Goal: Task Accomplishment & Management: Use online tool/utility

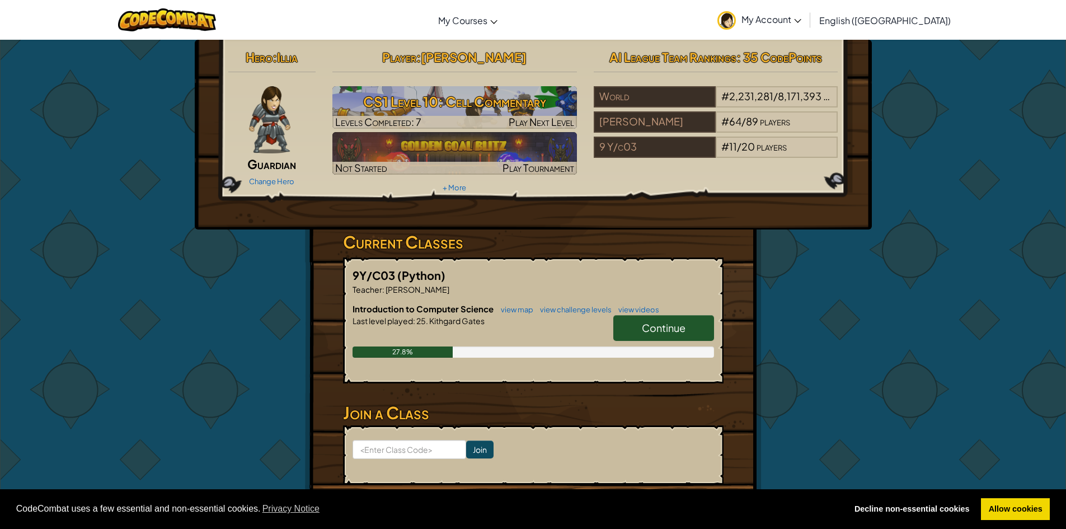
click at [657, 331] on span "Continue" at bounding box center [664, 327] width 44 height 13
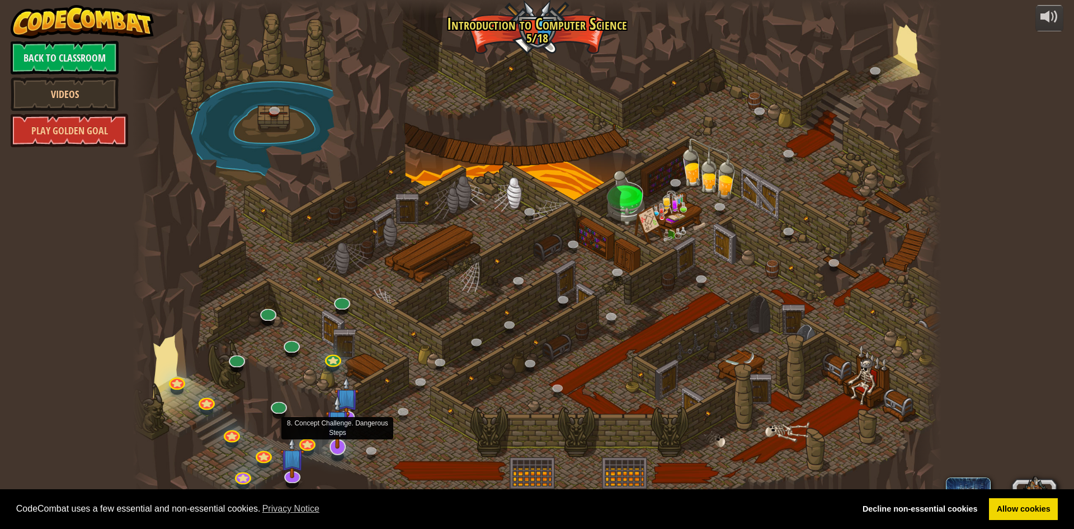
click at [336, 440] on img at bounding box center [338, 421] width 24 height 54
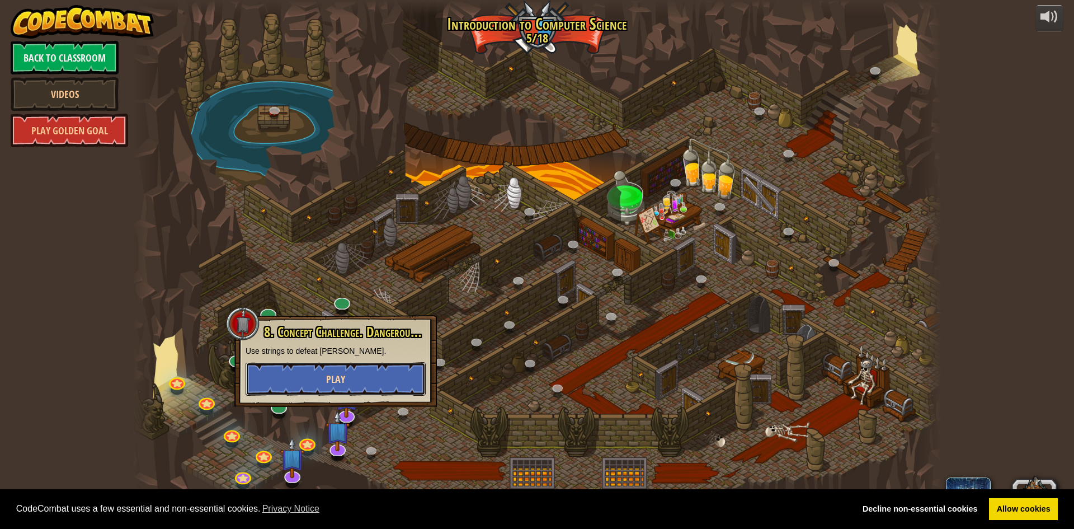
click at [340, 380] on span "Play" at bounding box center [335, 379] width 19 height 14
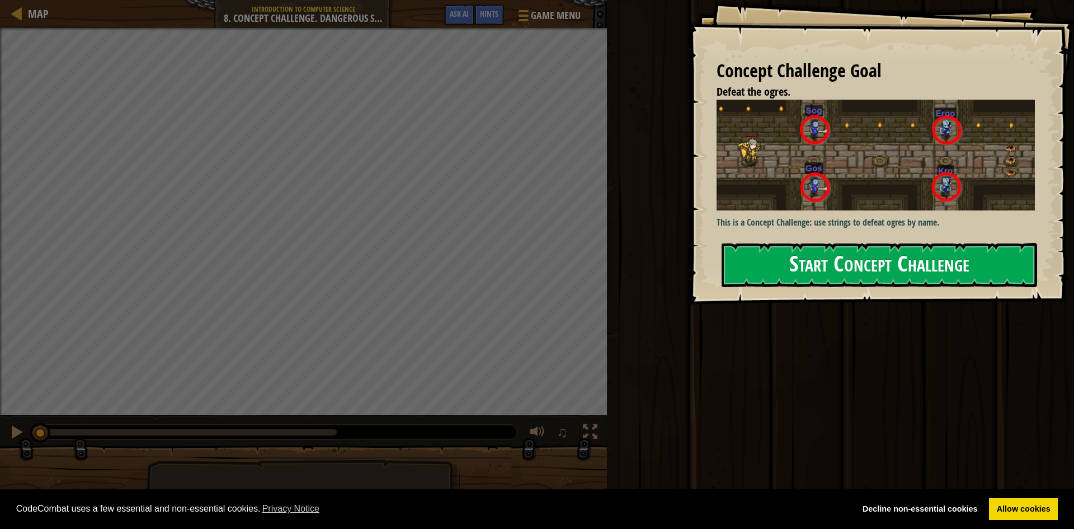
click at [835, 259] on button "Start Concept Challenge" at bounding box center [880, 265] width 316 height 44
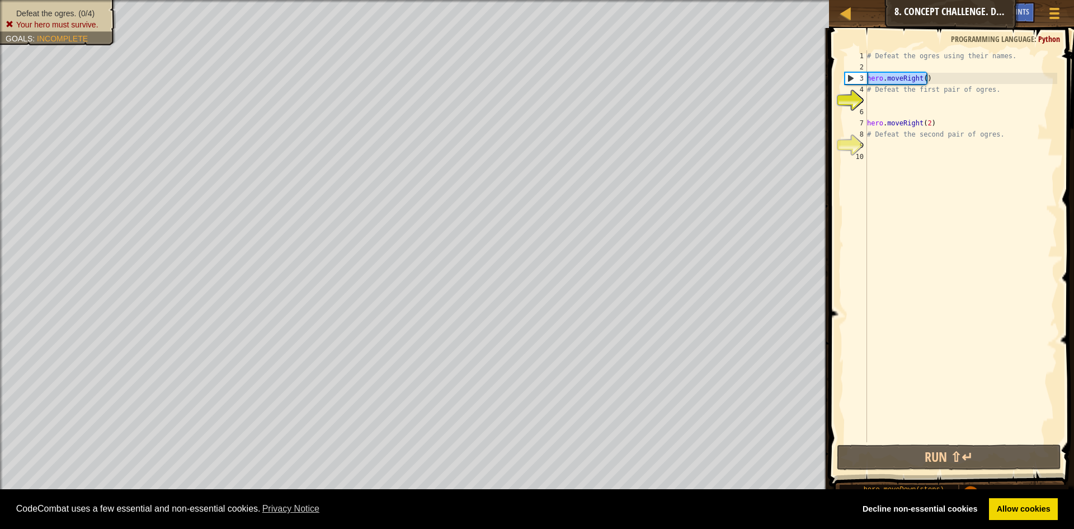
click at [666, 83] on div "Map Introduction to Computer Science 8. Concept Challenge. Dangerous Steps Game…" at bounding box center [537, 264] width 1074 height 529
type textarea "hero.moveRight()"
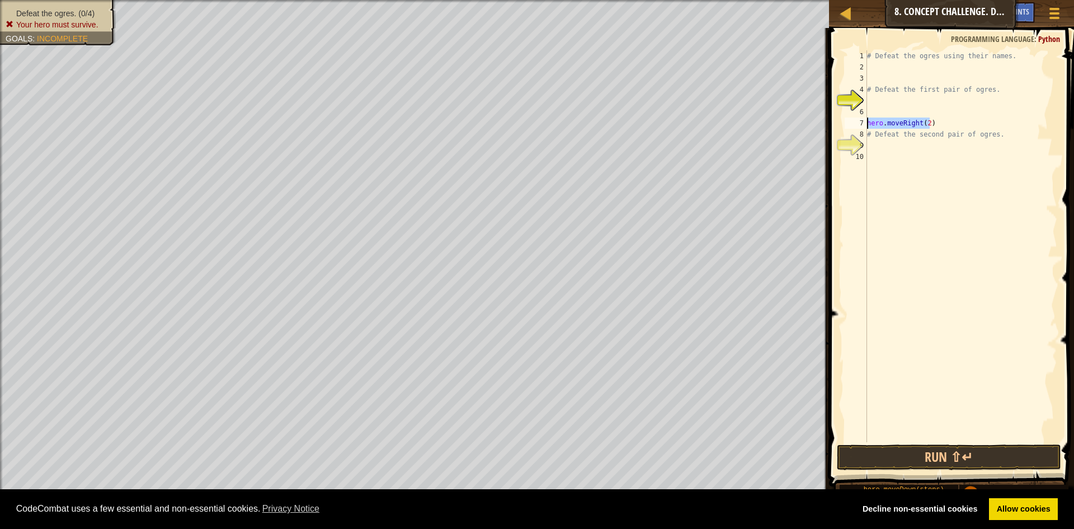
click at [800, 126] on div "Map Introduction to Computer Science 8. Concept Challenge. Dangerous Steps Game…" at bounding box center [537, 264] width 1074 height 529
type textarea "hero.moveRight(2)"
type textarea "#"
click at [901, 96] on div "# Defeat the second pair of ogres." at bounding box center [959, 257] width 196 height 414
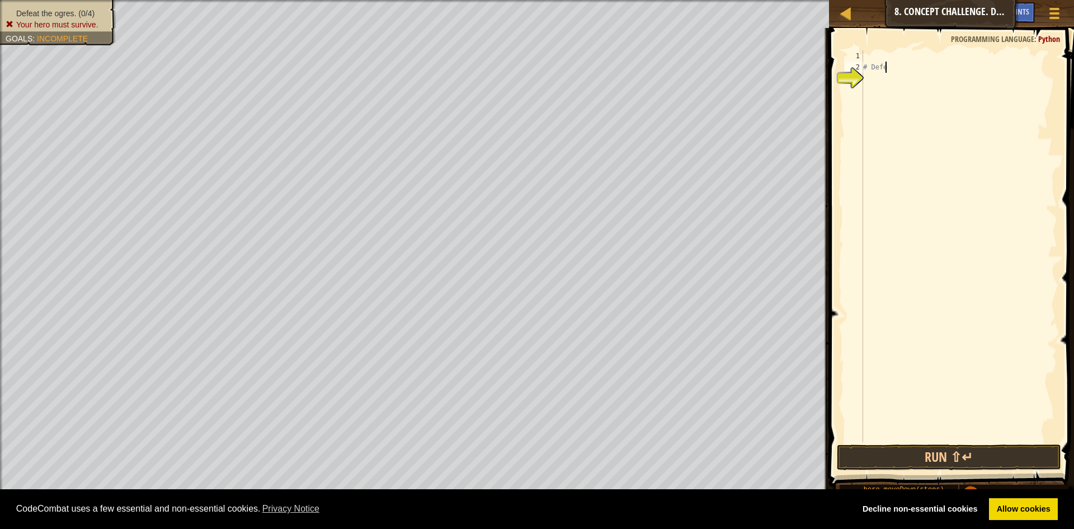
type textarea "#"
click at [863, 72] on div at bounding box center [959, 257] width 196 height 414
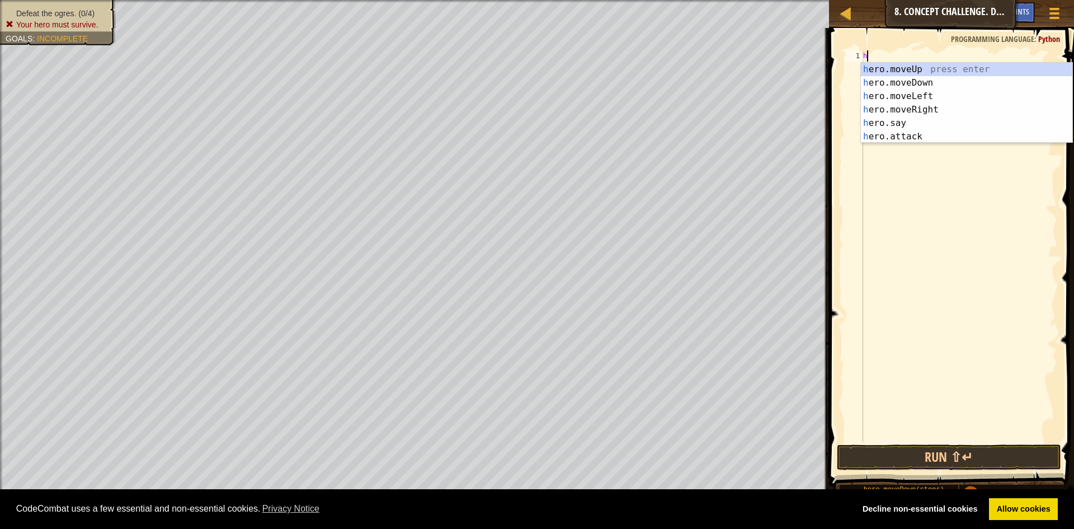
type textarea "h"
click at [930, 108] on div "h ero.moveUp press enter h ero.moveDown press enter h ero.moveLeft press enter …" at bounding box center [967, 116] width 212 height 107
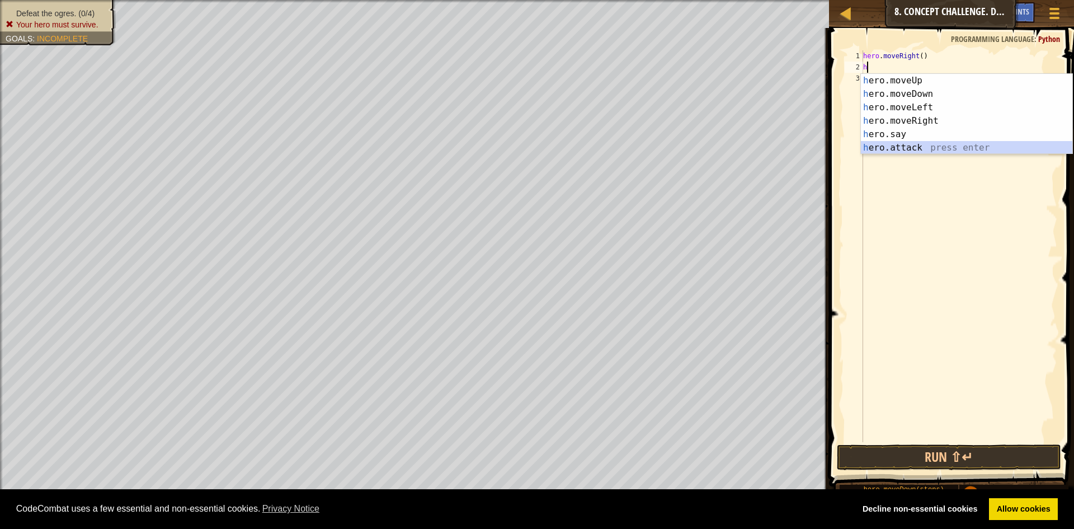
click at [910, 148] on div "h ero.moveUp press enter h ero.moveDown press enter h ero.moveLeft press enter …" at bounding box center [967, 127] width 212 height 107
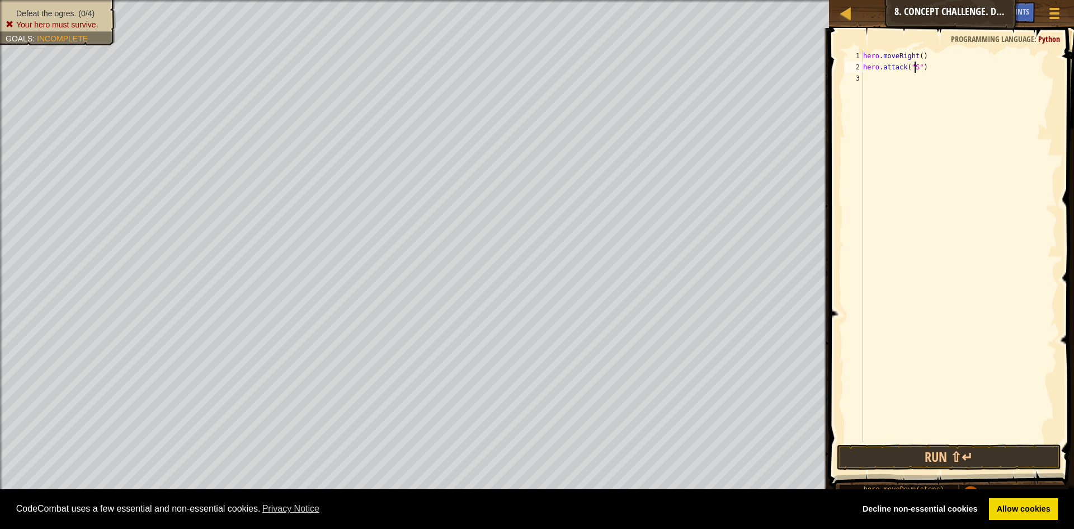
scroll to position [5, 4]
type textarea "hero.attack("Sog")"
click at [875, 76] on div "hero . moveRight ( ) hero . attack ( "Sog" )" at bounding box center [959, 257] width 196 height 414
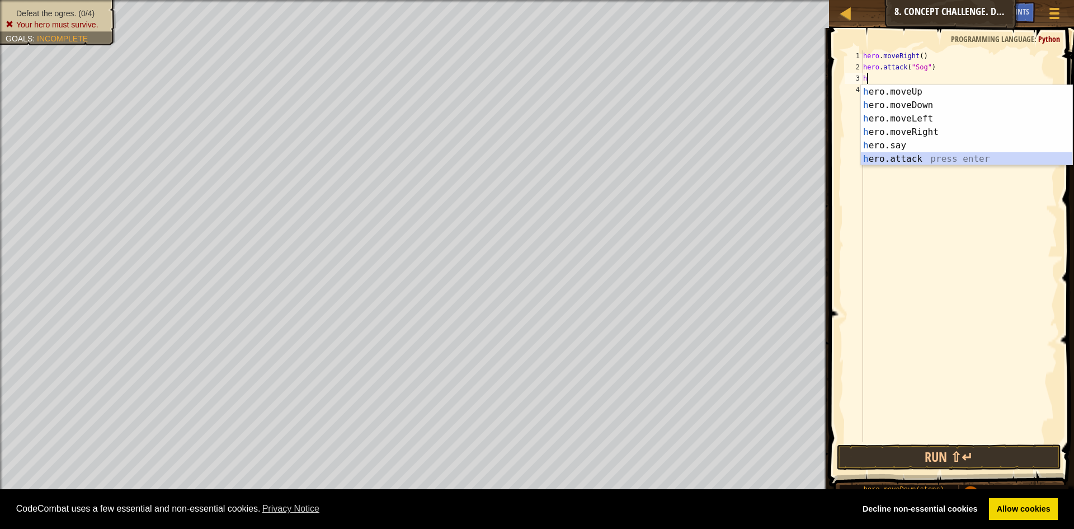
click at [924, 159] on div "h ero.moveUp press enter h ero.moveDown press enter h ero.moveLeft press enter …" at bounding box center [967, 138] width 212 height 107
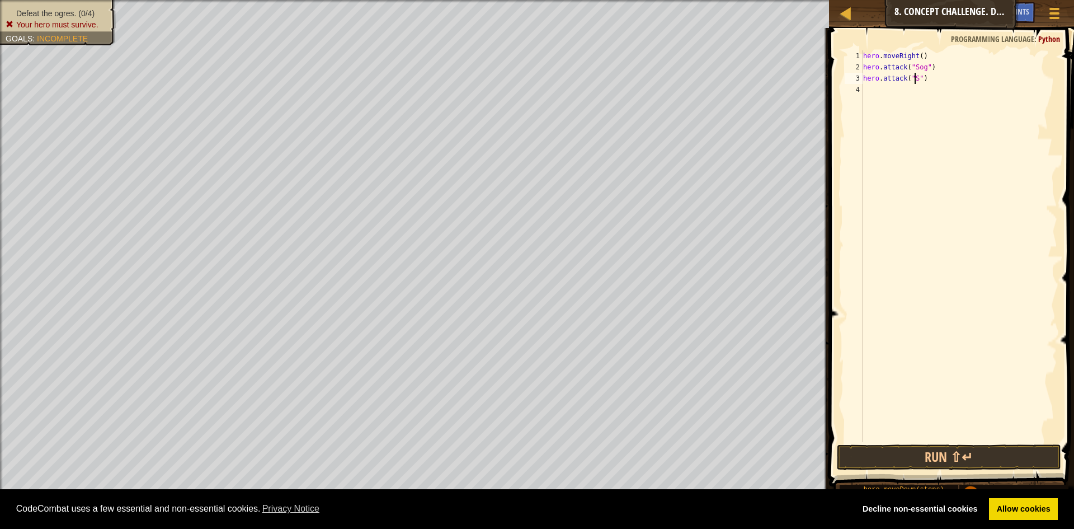
scroll to position [5, 4]
type textarea "hero.attack("Sog")"
click at [872, 95] on div "hero . moveRight ( ) hero . attack ( "Sog" ) hero . attack ( "Sog" )" at bounding box center [959, 257] width 196 height 414
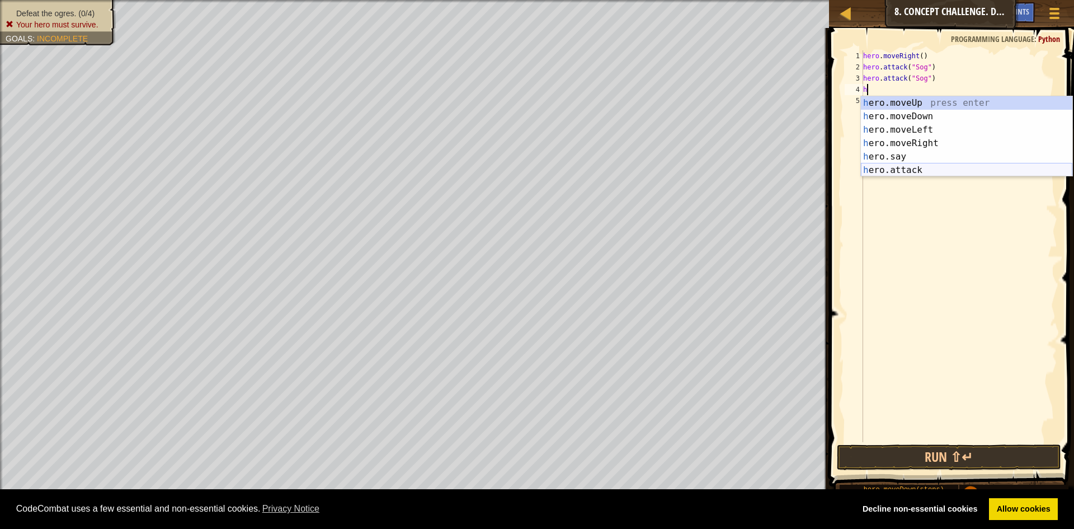
click at [903, 171] on div "h ero.moveUp press enter h ero.moveDown press enter h ero.moveLeft press enter …" at bounding box center [967, 149] width 212 height 107
type textarea "hero.attack("Enemy Name")"
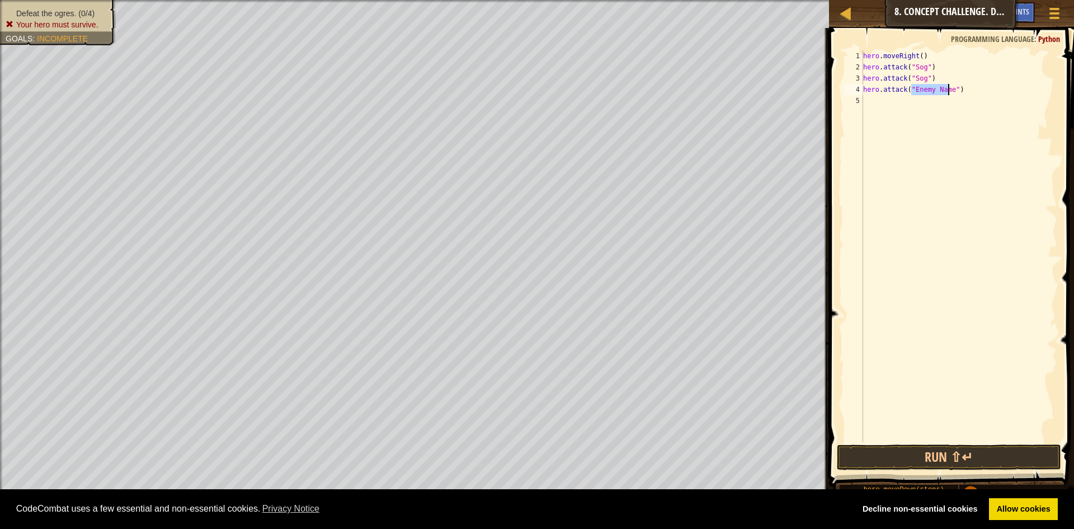
click at [873, 107] on div "hero . moveRight ( ) hero . attack ( "Sog" ) hero . attack ( "Sog" ) hero . att…" at bounding box center [959, 257] width 196 height 414
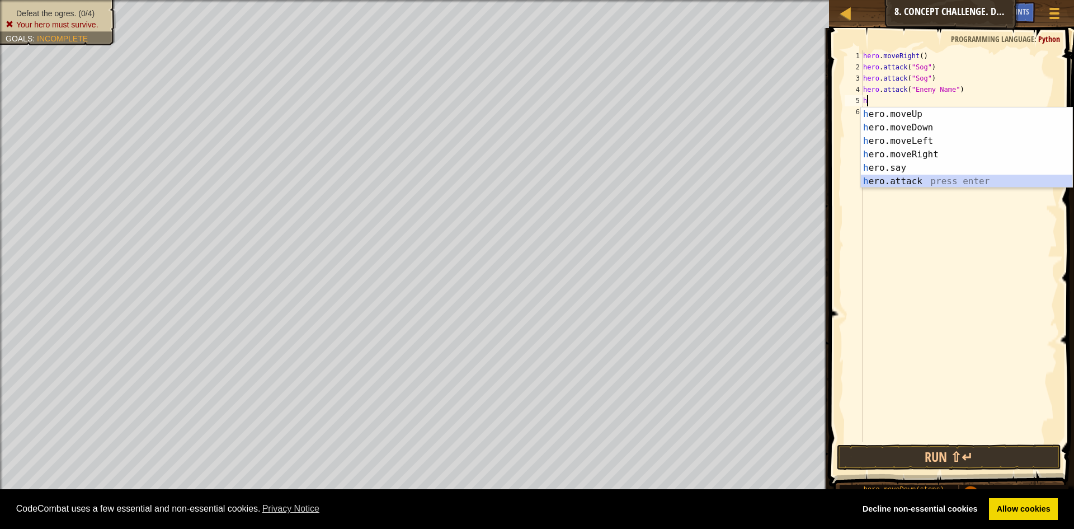
click at [911, 183] on div "h ero.moveUp press enter h ero.moveDown press enter h ero.moveLeft press enter …" at bounding box center [967, 160] width 212 height 107
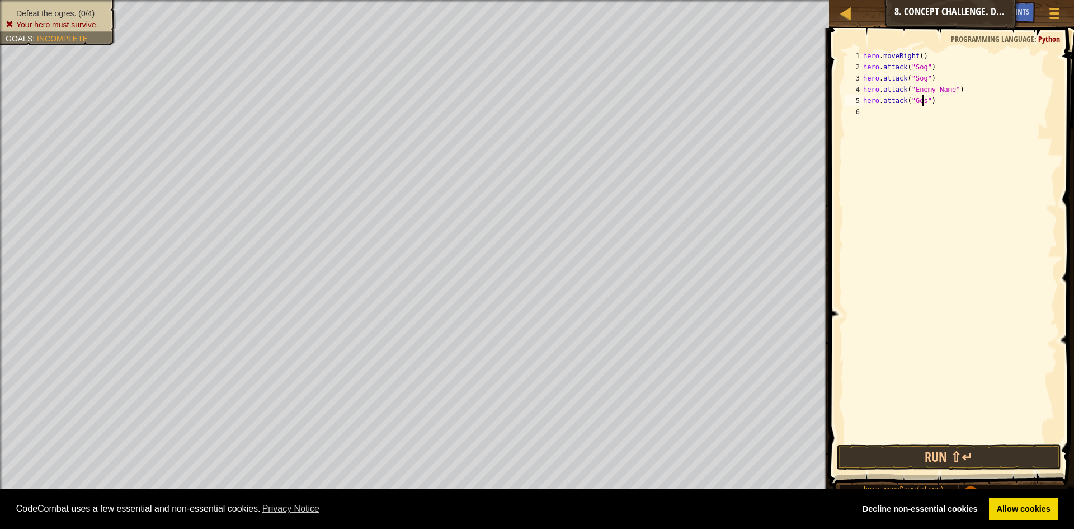
scroll to position [5, 5]
click at [948, 89] on div "hero . moveRight ( ) hero . attack ( "Sog" ) hero . attack ( "Sog" ) hero . att…" at bounding box center [959, 257] width 196 height 414
type textarea "hero.attack("Gos")"
click at [933, 461] on button "Run ⇧↵" at bounding box center [949, 457] width 224 height 26
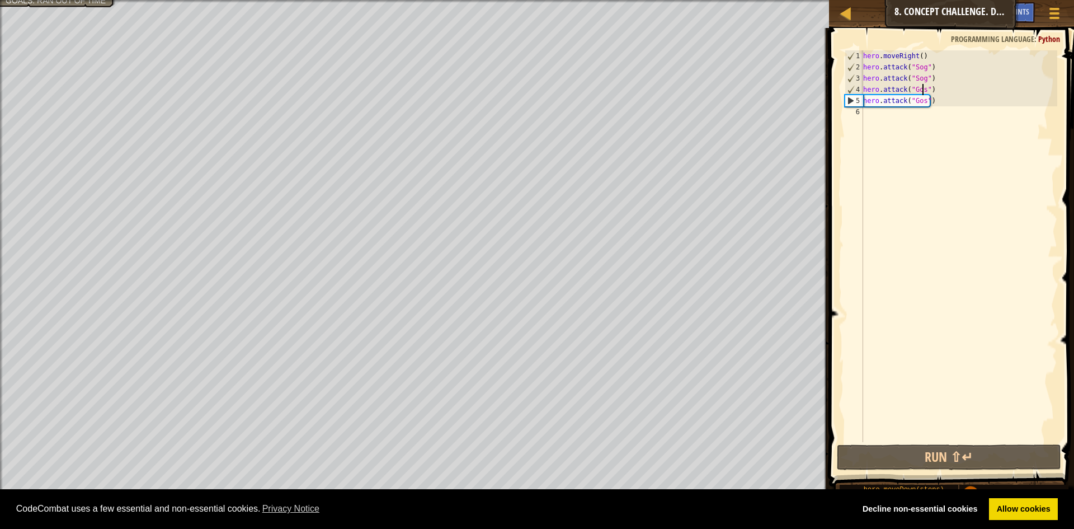
click at [874, 118] on div "hero . moveRight ( ) hero . attack ( "Sog" ) hero . attack ( "Sog" ) hero . att…" at bounding box center [959, 257] width 196 height 414
type textarea "h"
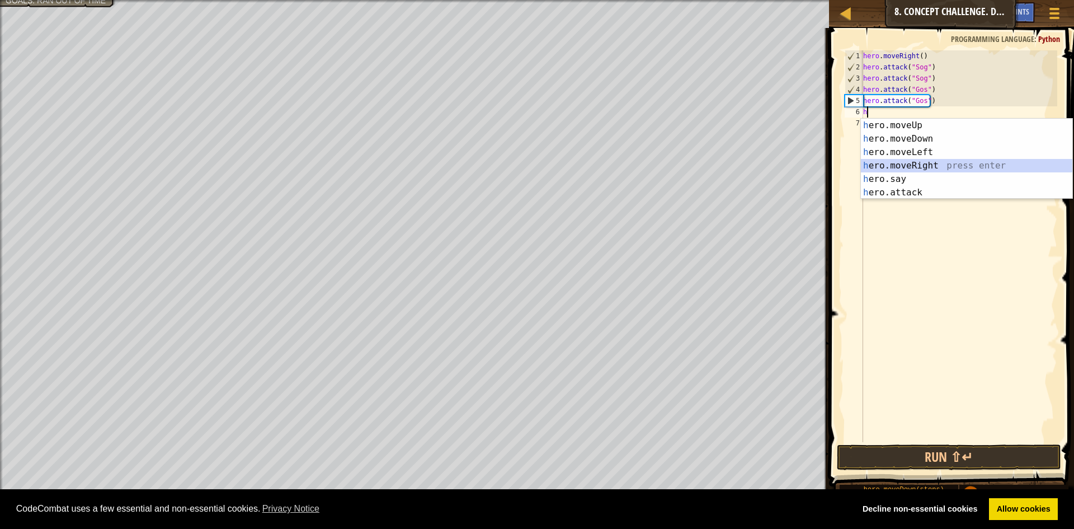
click at [920, 161] on div "h ero.moveUp press enter h ero.moveDown press enter h ero.moveLeft press enter …" at bounding box center [967, 172] width 212 height 107
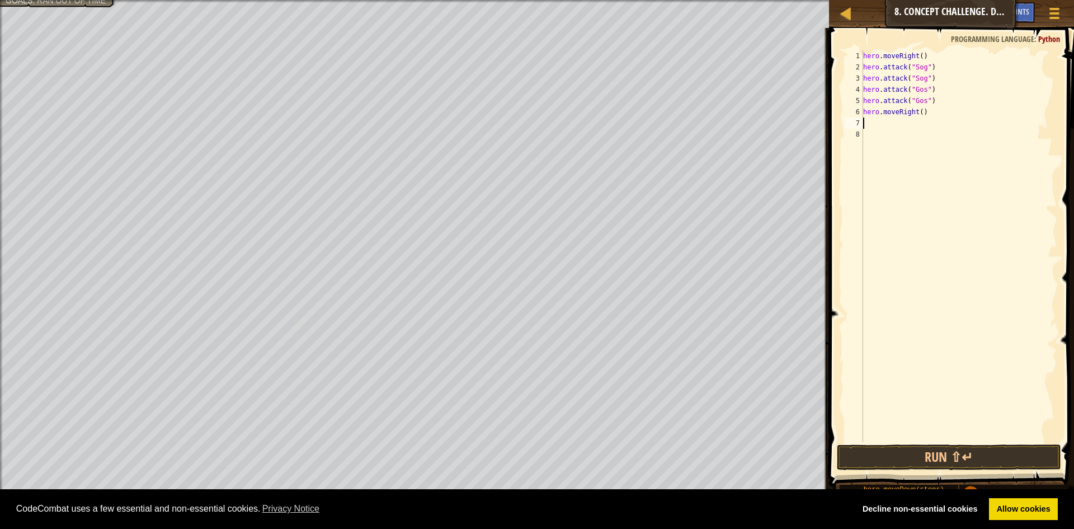
type textarea "h"
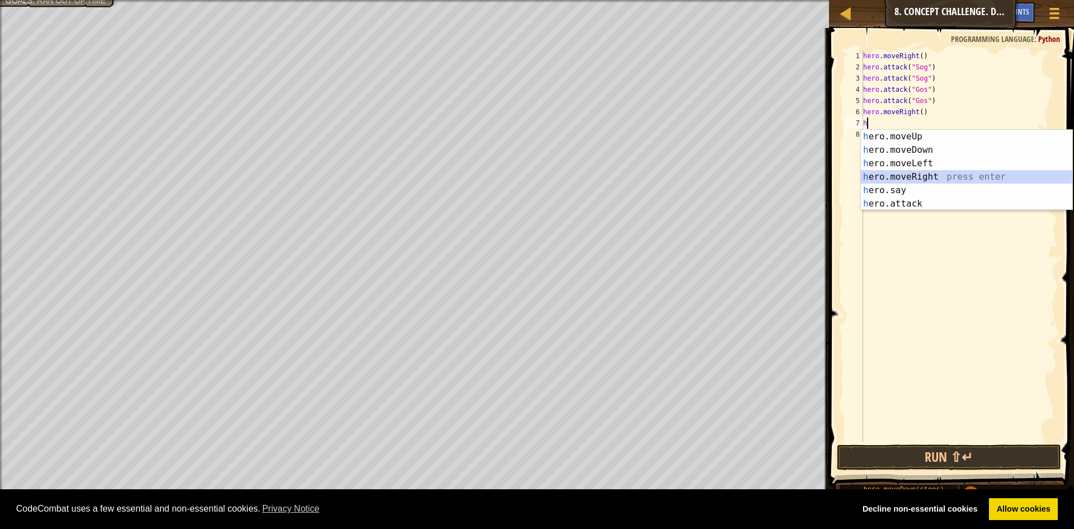
click at [923, 172] on div "h ero.moveUp press enter h ero.moveDown press enter h ero.moveLeft press enter …" at bounding box center [967, 183] width 212 height 107
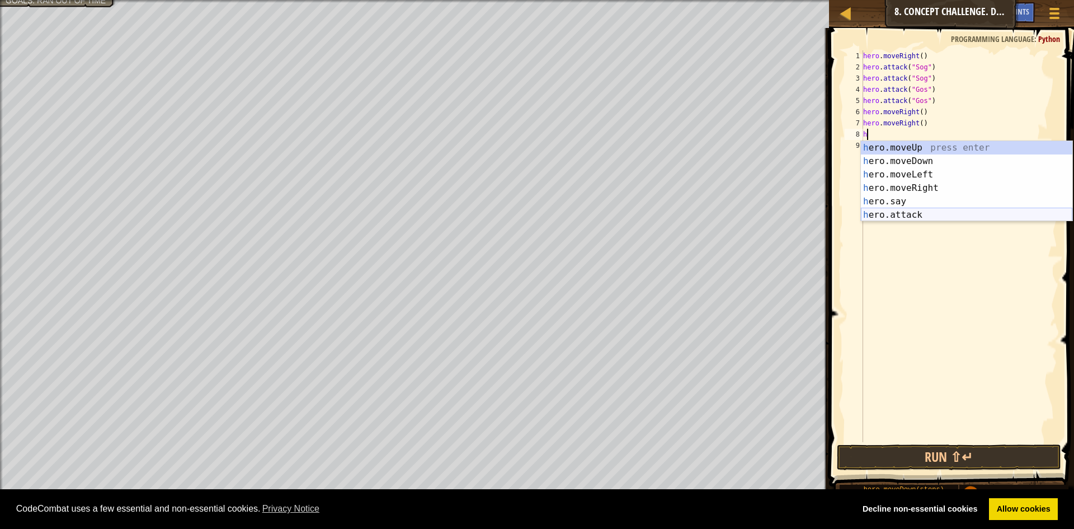
click at [906, 213] on div "h ero.moveUp press enter h ero.moveDown press enter h ero.moveLeft press enter …" at bounding box center [967, 194] width 212 height 107
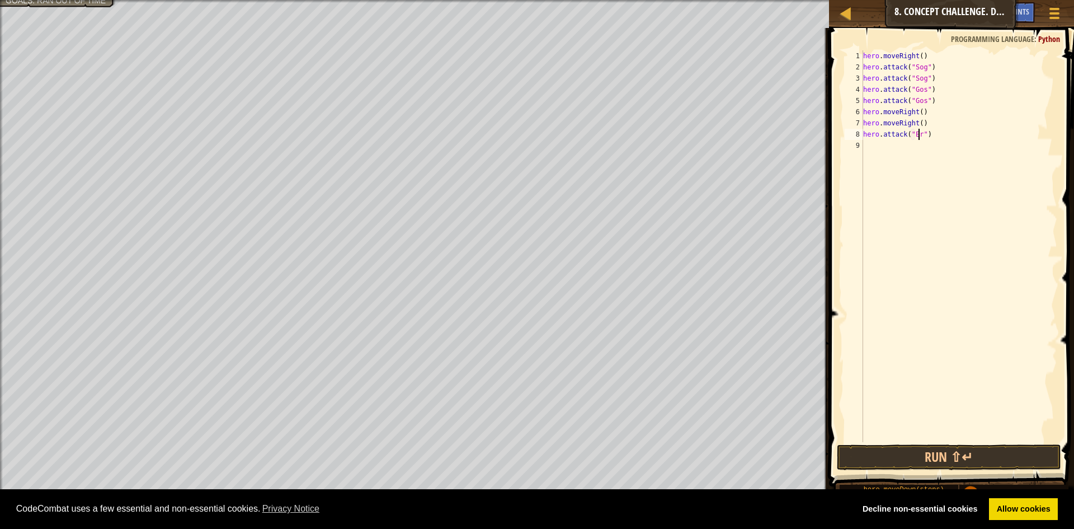
scroll to position [5, 5]
type textarea "hero.attack("Ergo")"
click at [874, 151] on div "hero . moveRight ( ) hero . attack ( "Sog" ) hero . attack ( "Sog" ) hero . att…" at bounding box center [959, 257] width 196 height 414
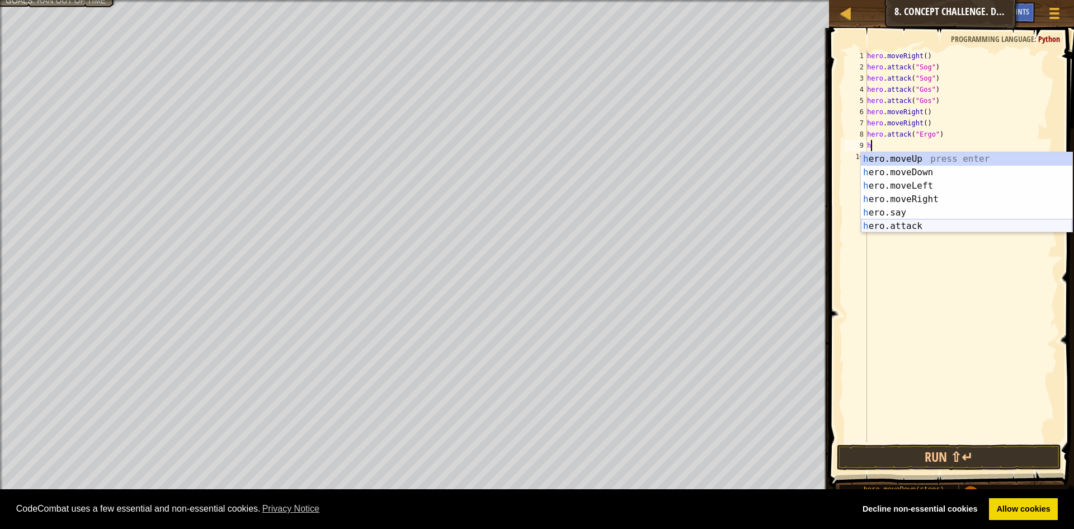
click at [915, 228] on div "h ero.moveUp press enter h ero.moveDown press enter h ero.moveLeft press enter …" at bounding box center [967, 205] width 212 height 107
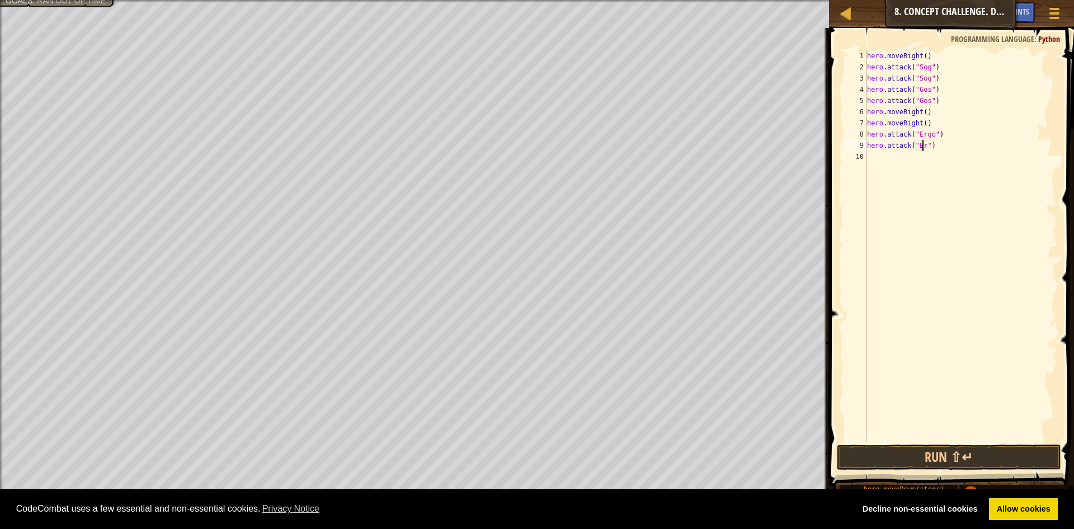
scroll to position [5, 5]
type textarea "hero.attack("Ergo")"
click at [884, 155] on div "hero . moveRight ( ) hero . attack ( "Sog" ) hero . attack ( "Sog" ) hero . att…" at bounding box center [961, 257] width 193 height 414
type textarea "h"
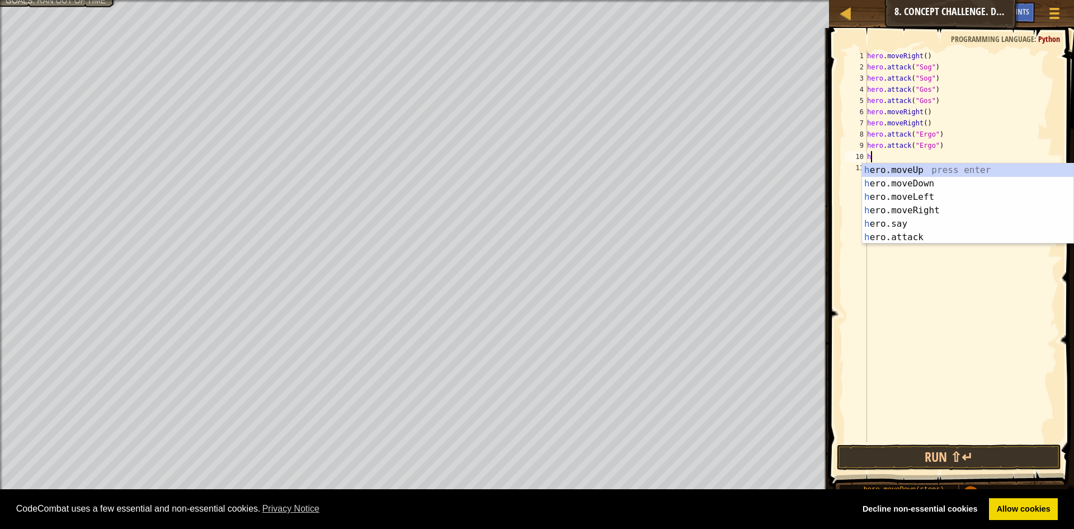
click at [922, 243] on div "hero . moveRight ( ) hero . attack ( "Sog" ) hero . attack ( "Sog" ) hero . att…" at bounding box center [961, 257] width 193 height 414
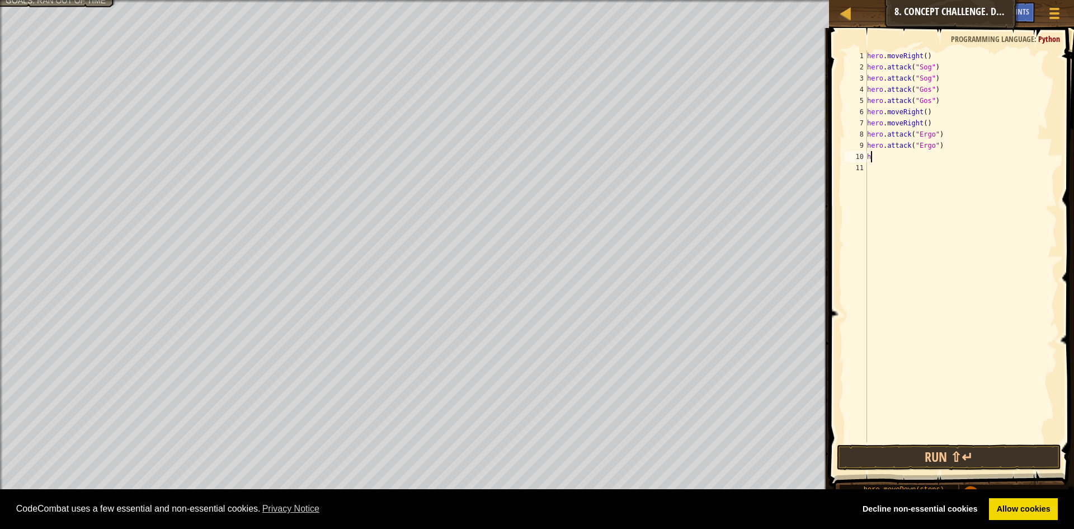
click at [876, 159] on div "hero . moveRight ( ) hero . attack ( "Sog" ) hero . attack ( "Sog" ) hero . att…" at bounding box center [961, 257] width 193 height 414
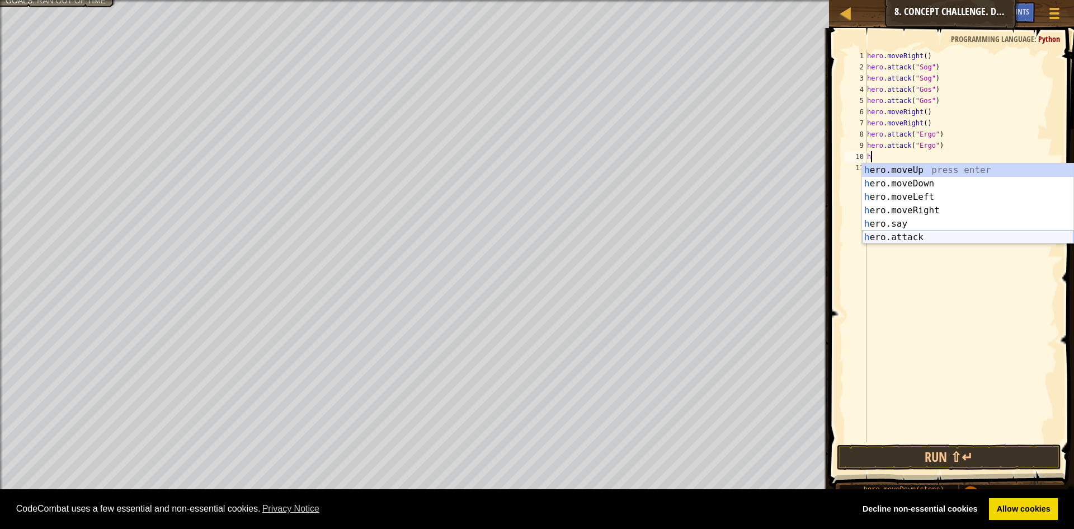
click at [915, 234] on div "h ero.moveUp press enter h ero.moveDown press enter h ero.moveLeft press enter …" at bounding box center [968, 216] width 212 height 107
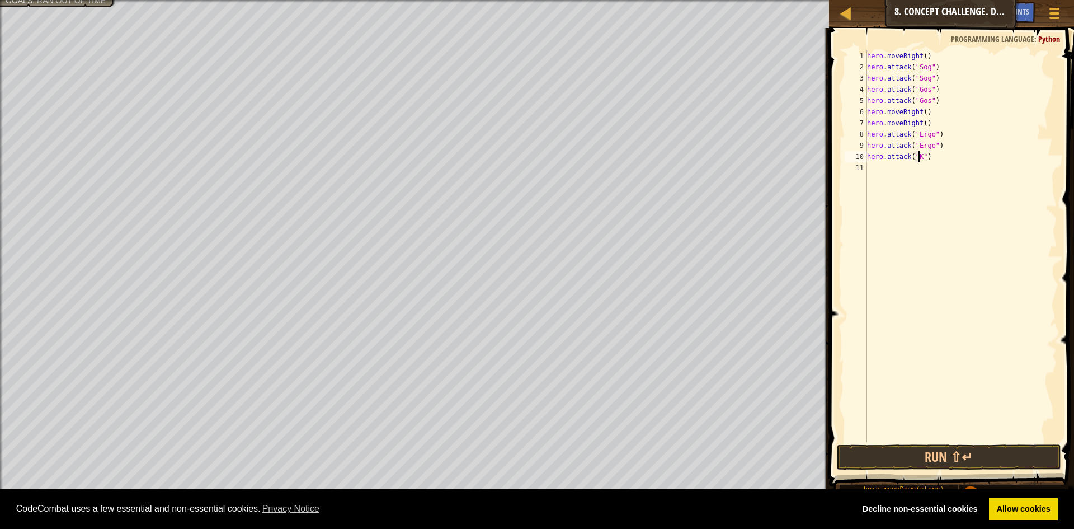
scroll to position [5, 4]
type textarea "hero.attack("Kro")"
click at [874, 171] on div "hero . moveRight ( ) hero . attack ( "Sog" ) hero . attack ( "Sog" ) hero . att…" at bounding box center [961, 257] width 193 height 414
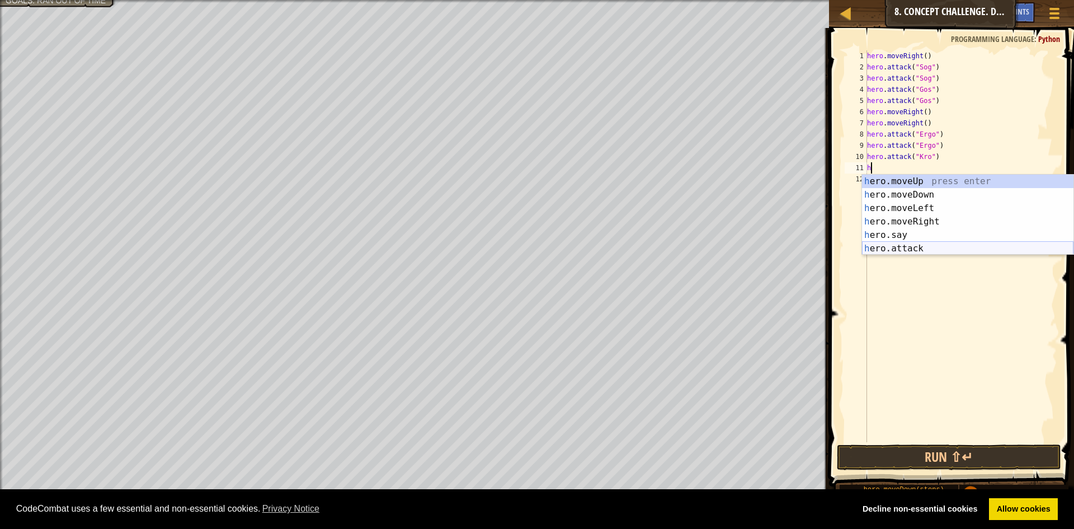
click at [921, 252] on div "h ero.moveUp press enter h ero.moveDown press enter h ero.moveLeft press enter …" at bounding box center [968, 228] width 212 height 107
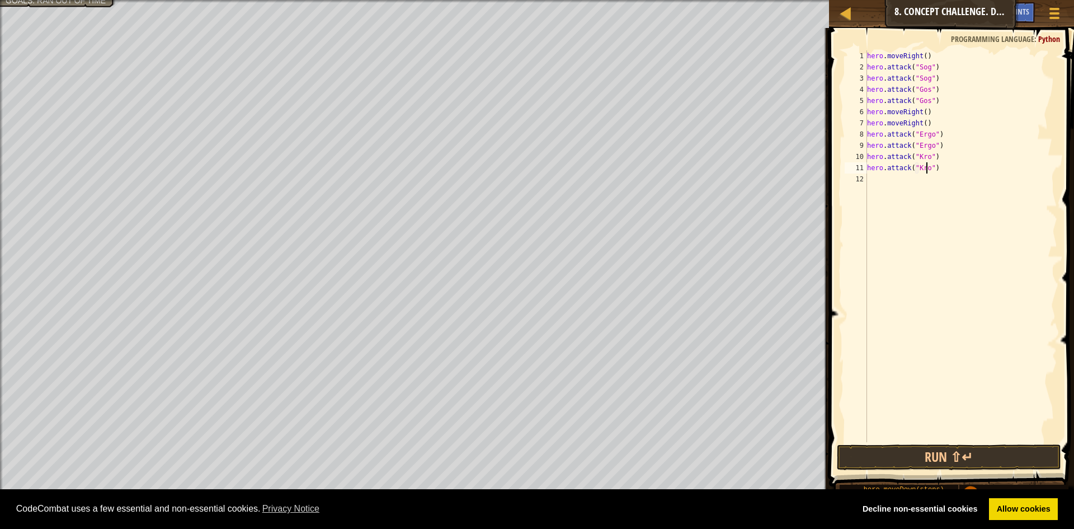
scroll to position [5, 5]
type textarea "hero.attack("Kro")"
click at [875, 180] on div "hero . moveRight ( ) hero . attack ( "Sog" ) hero . attack ( "Sog" ) hero . att…" at bounding box center [961, 257] width 193 height 414
type textarea "h"
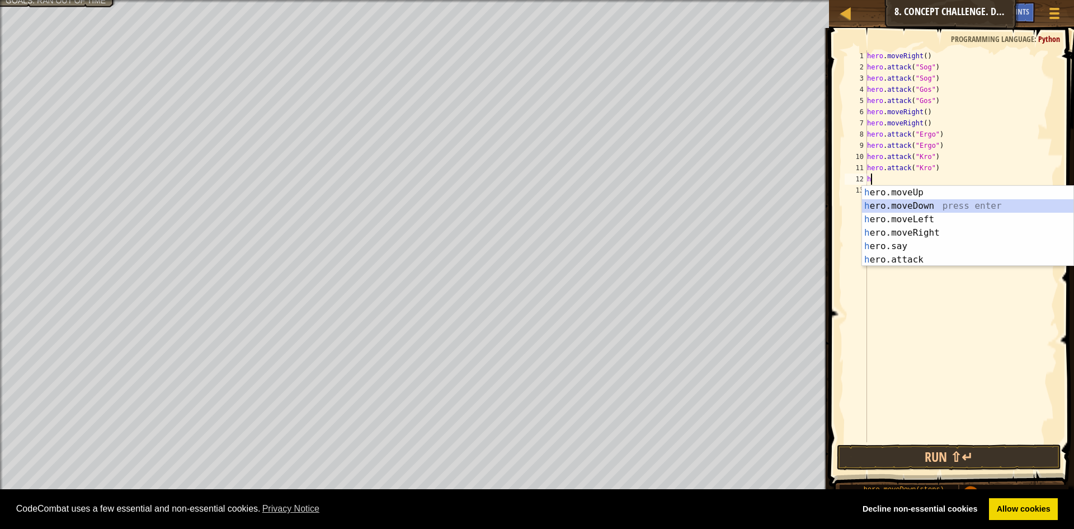
click at [926, 205] on div "h ero.moveUp press enter h ero.moveDown press enter h ero.moveLeft press enter …" at bounding box center [968, 239] width 212 height 107
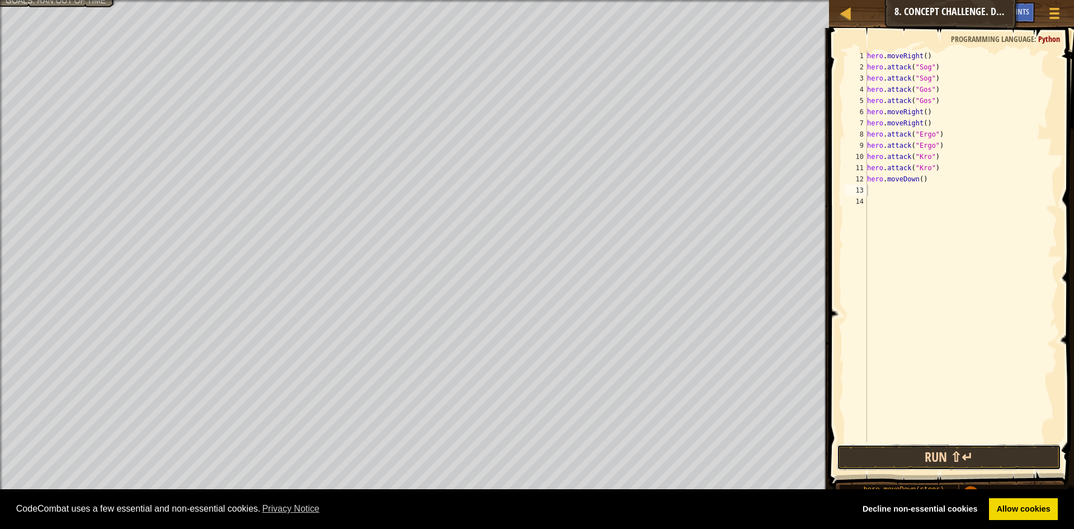
click at [969, 457] on button "Run ⇧↵" at bounding box center [949, 457] width 224 height 26
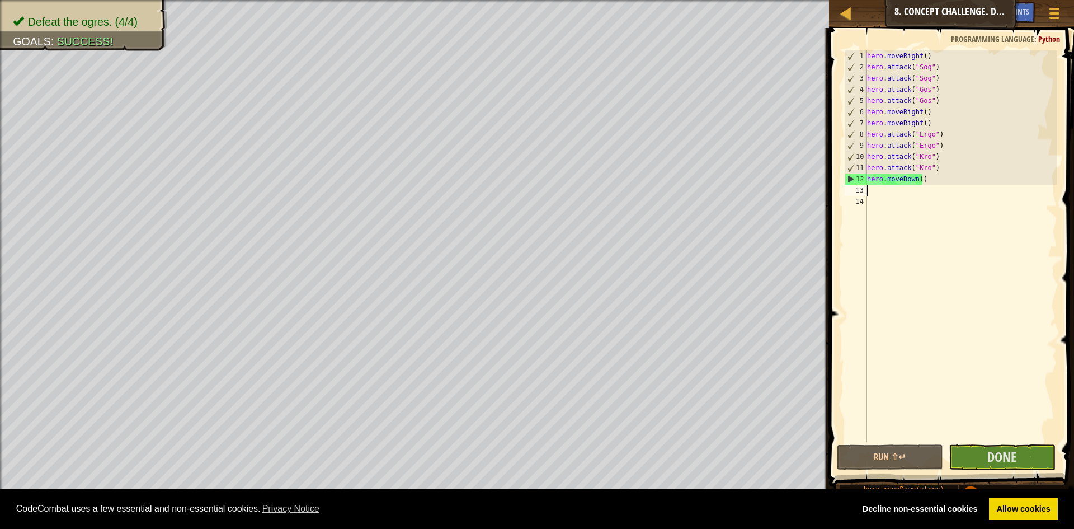
click at [867, 110] on div "hero . moveRight ( ) hero . attack ( "Sog" ) hero . attack ( "Sog" ) hero . att…" at bounding box center [961, 257] width 193 height 414
type textarea "hero.moveRight()"
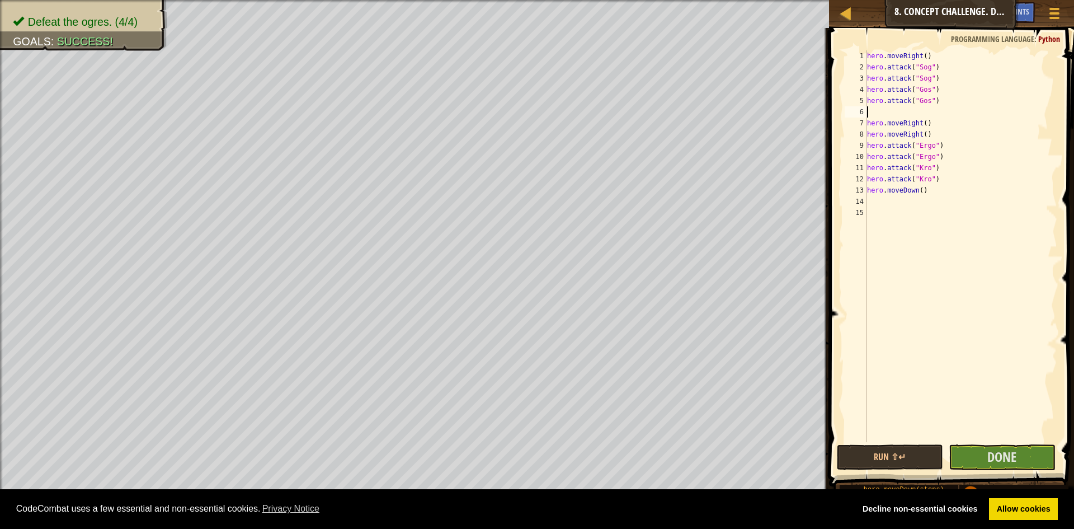
click at [879, 109] on div "hero . moveRight ( ) hero . attack ( "Sog" ) hero . attack ( "Sog" ) hero . att…" at bounding box center [961, 257] width 193 height 414
type textarea "h"
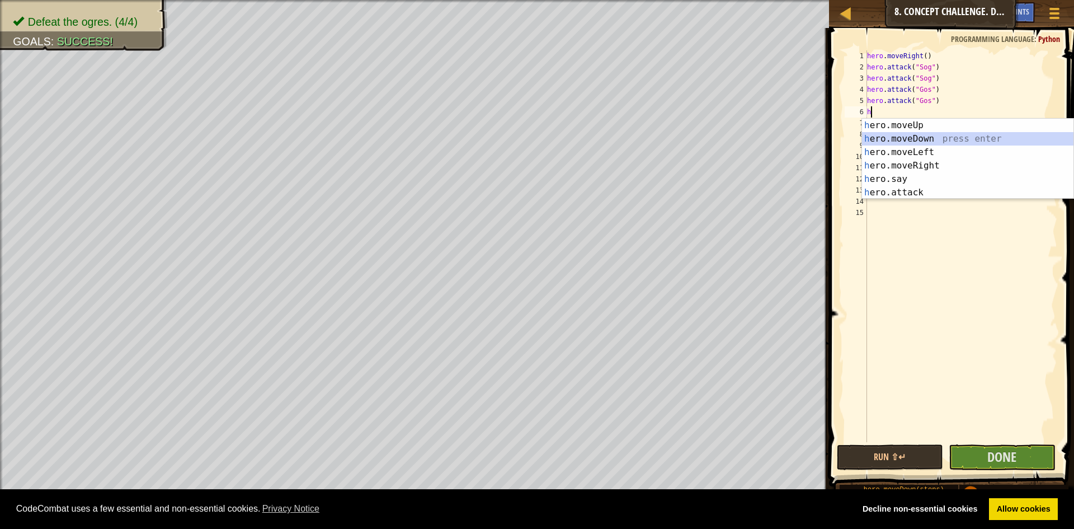
click at [928, 136] on div "h ero.moveUp press enter h ero.moveDown press enter h ero.moveLeft press enter …" at bounding box center [968, 172] width 212 height 107
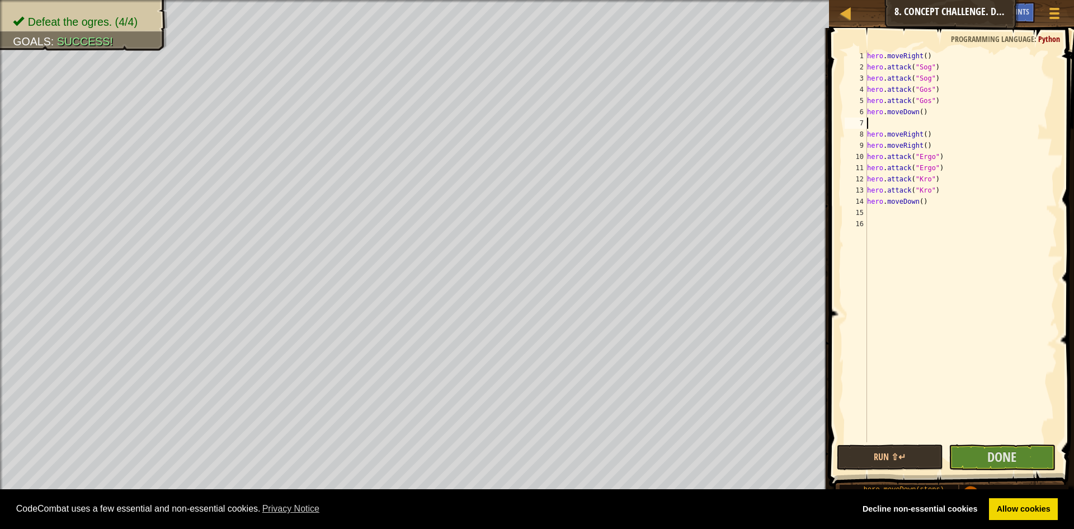
type textarea "h"
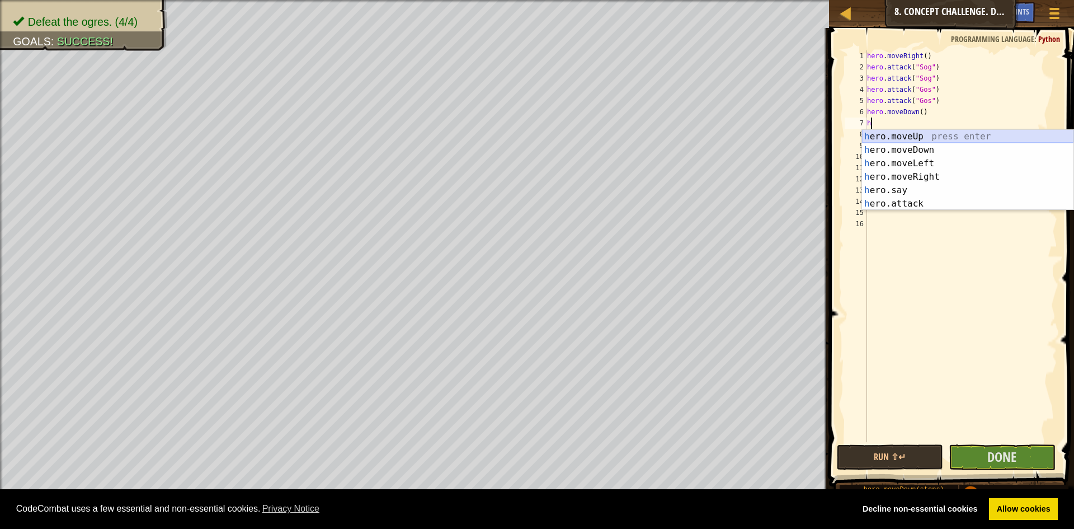
click at [914, 135] on div "h ero.moveUp press enter h ero.moveDown press enter h ero.moveLeft press enter …" at bounding box center [968, 183] width 212 height 107
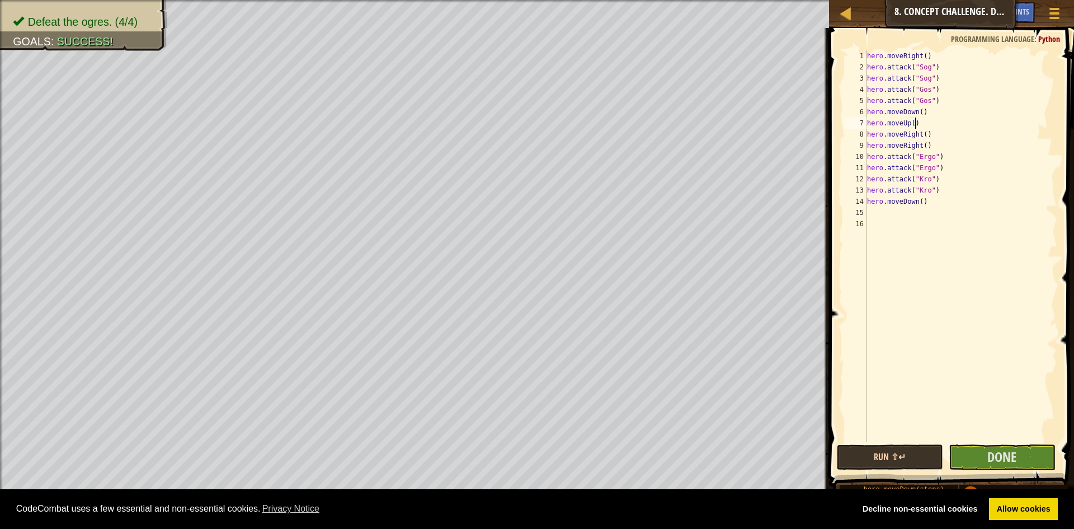
type textarea "hero.moveUp()"
click at [888, 448] on button "Run ⇧↵" at bounding box center [890, 457] width 107 height 26
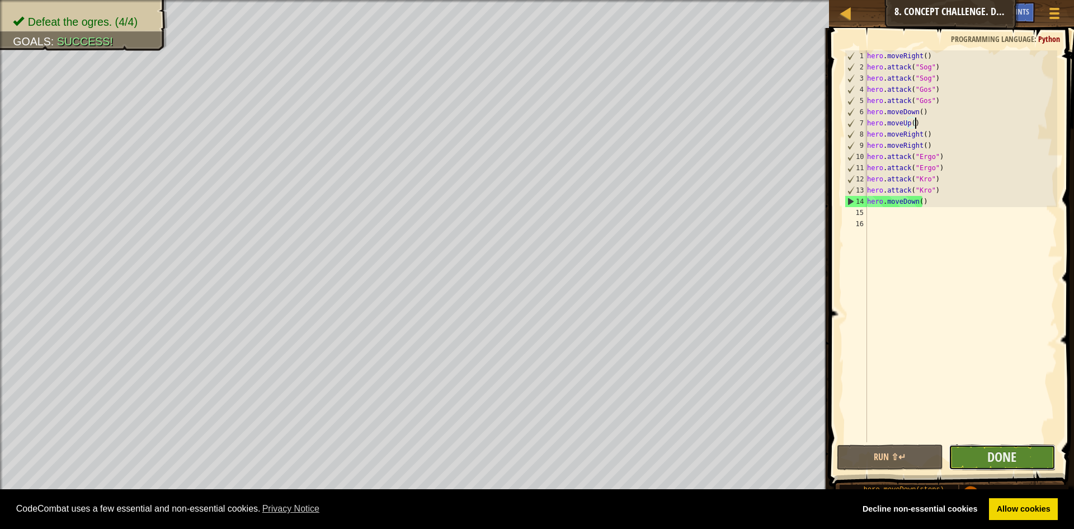
click at [1021, 455] on button "Done" at bounding box center [1002, 457] width 107 height 26
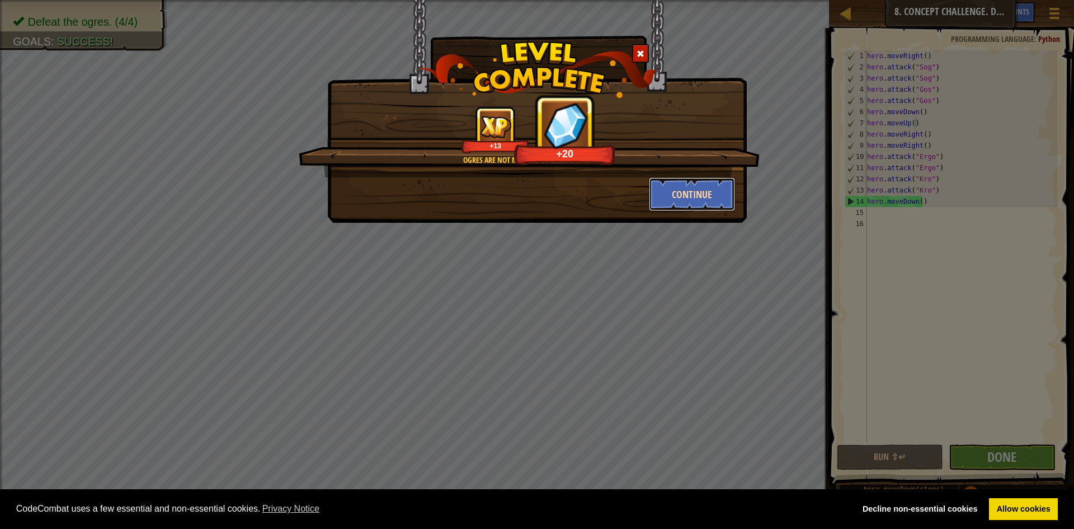
click at [704, 196] on button "Continue" at bounding box center [692, 194] width 87 height 34
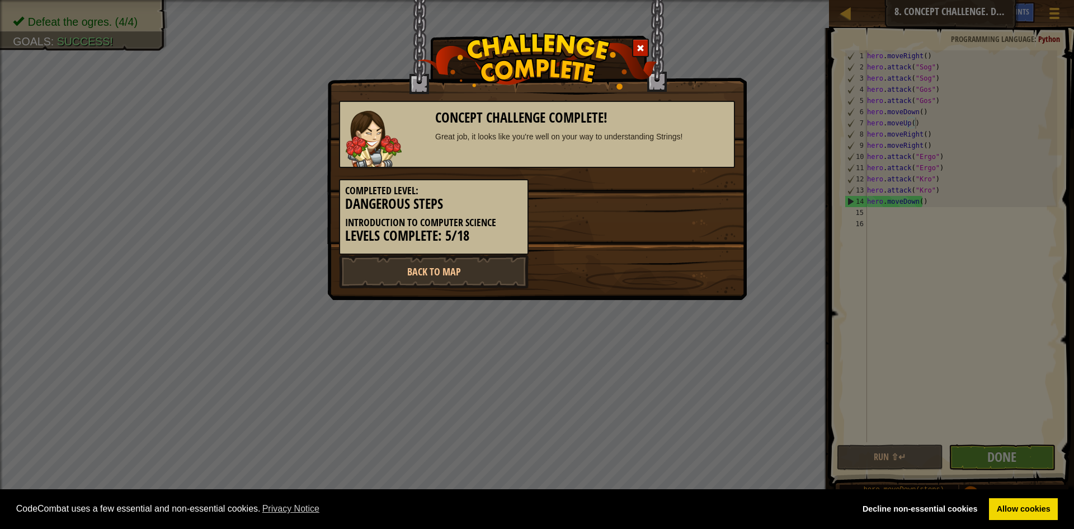
click at [472, 254] on div "Completed Level: Dangerous Steps Introduction to Computer Science Levels Comple…" at bounding box center [434, 217] width 190 height 76
click at [471, 263] on link "Back to Map" at bounding box center [434, 272] width 190 height 34
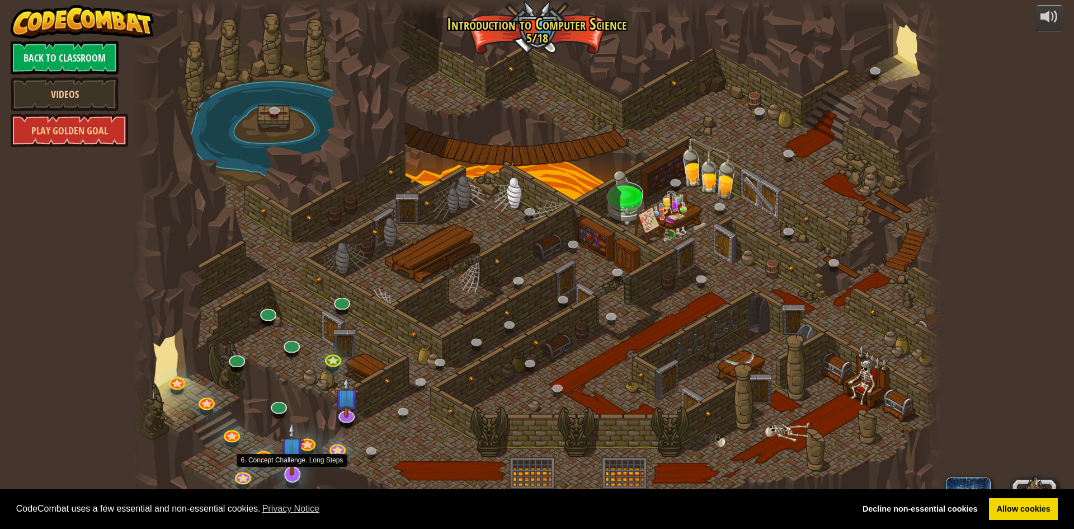
click at [295, 475] on img at bounding box center [292, 448] width 24 height 54
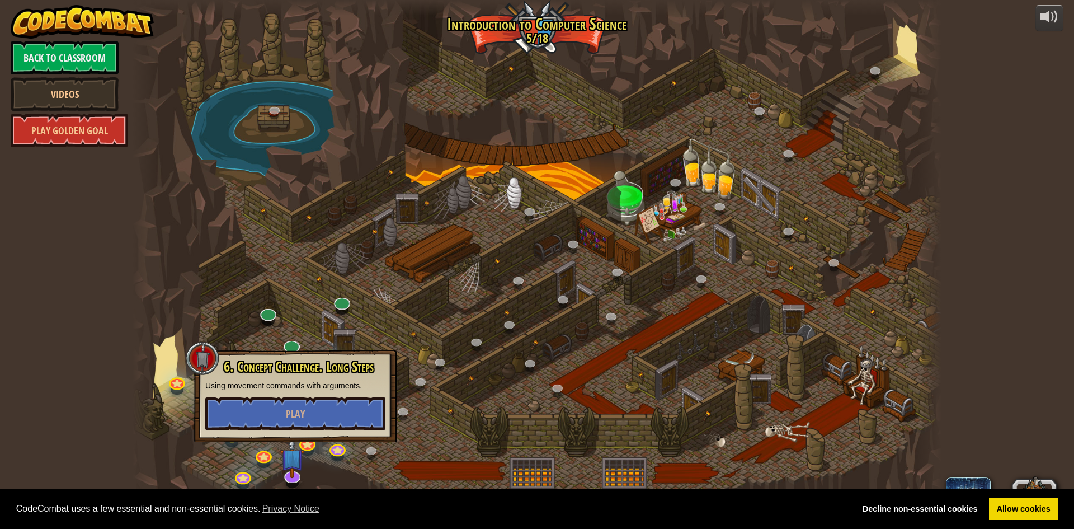
drag, startPoint x: 410, startPoint y: 432, endPoint x: 380, endPoint y: 430, distance: 29.2
click at [408, 432] on div at bounding box center [537, 264] width 809 height 529
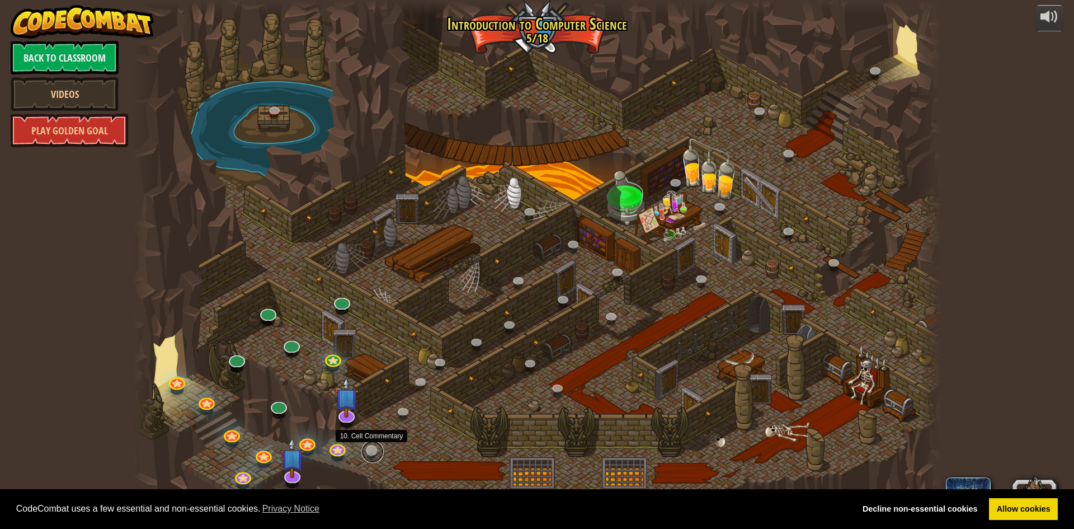
click at [372, 446] on link at bounding box center [372, 451] width 22 height 22
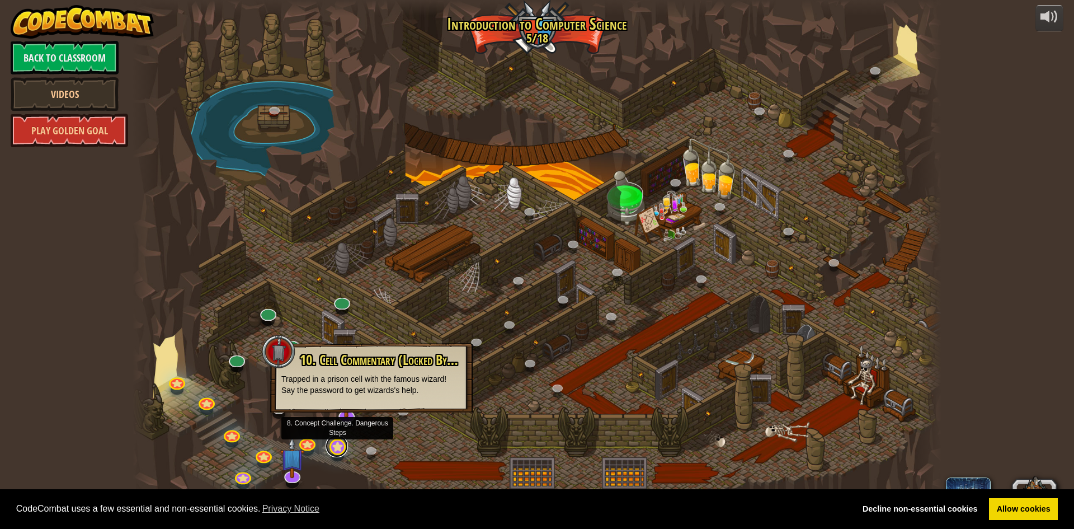
click at [340, 443] on link at bounding box center [337, 446] width 22 height 22
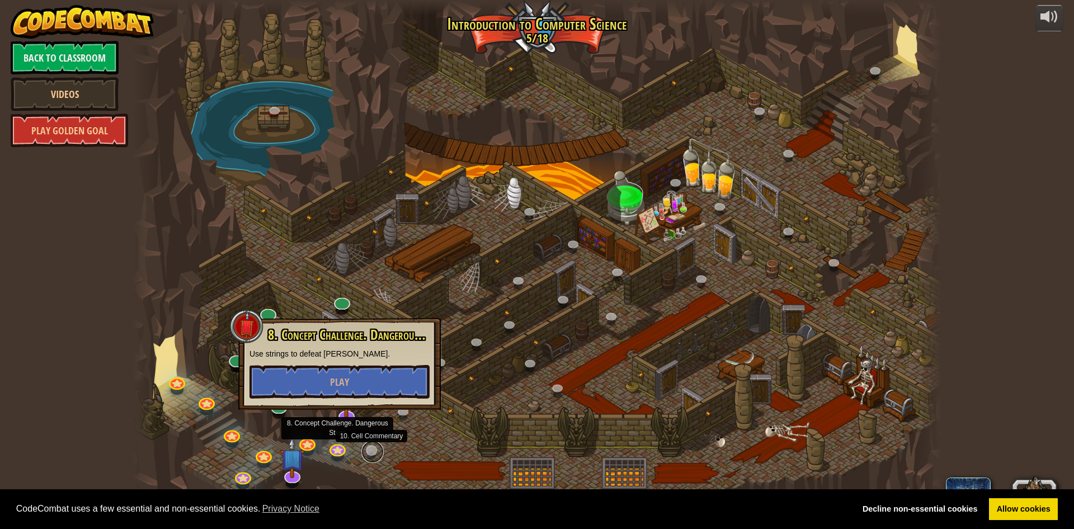
click at [366, 451] on link at bounding box center [372, 451] width 22 height 22
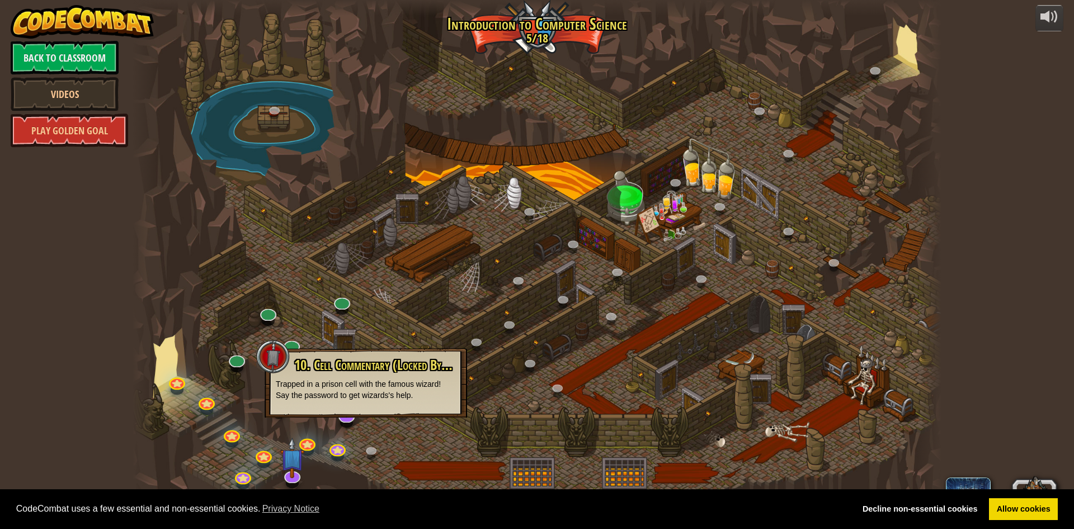
click at [391, 477] on div at bounding box center [537, 264] width 809 height 529
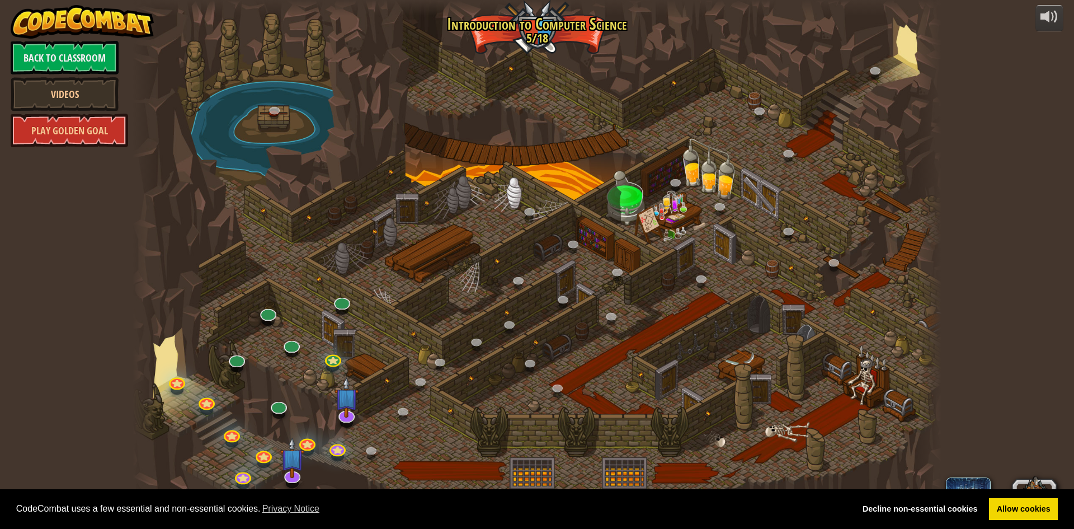
click at [364, 444] on div at bounding box center [537, 264] width 809 height 529
click at [367, 447] on link at bounding box center [372, 451] width 22 height 22
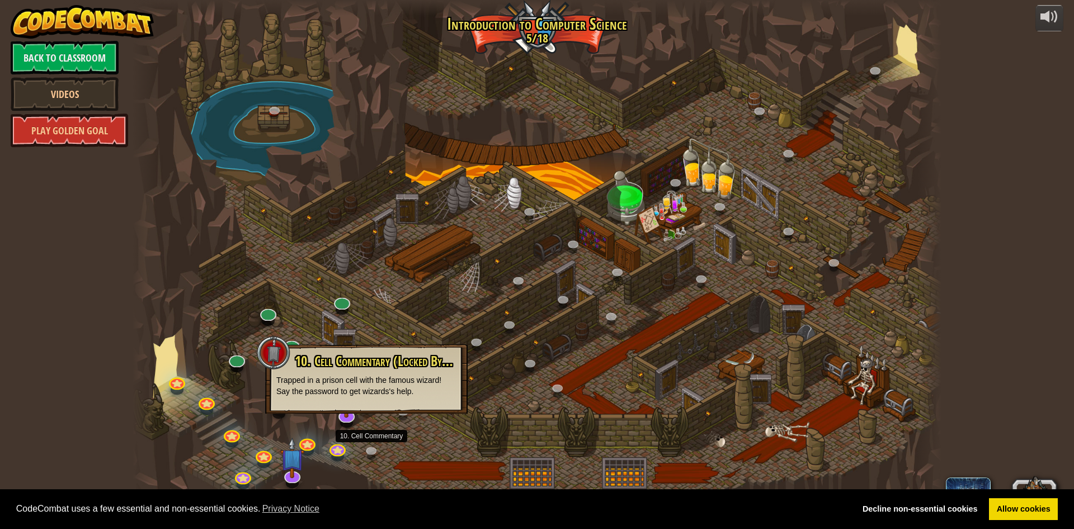
click at [380, 405] on div "10. Cell Commentary (Locked By Teacher) Trapped in a prison cell with the famou…" at bounding box center [366, 378] width 203 height 69
drag, startPoint x: 348, startPoint y: 397, endPoint x: 354, endPoint y: 398, distance: 6.3
click at [348, 397] on div "10. Cell Commentary (Locked By Teacher) Trapped in a prison cell with the famou…" at bounding box center [366, 378] width 203 height 69
click at [354, 398] on div "10. Cell Commentary (Locked By Teacher) Trapped in a prison cell with the famou…" at bounding box center [366, 378] width 203 height 69
click at [289, 471] on img at bounding box center [292, 448] width 24 height 54
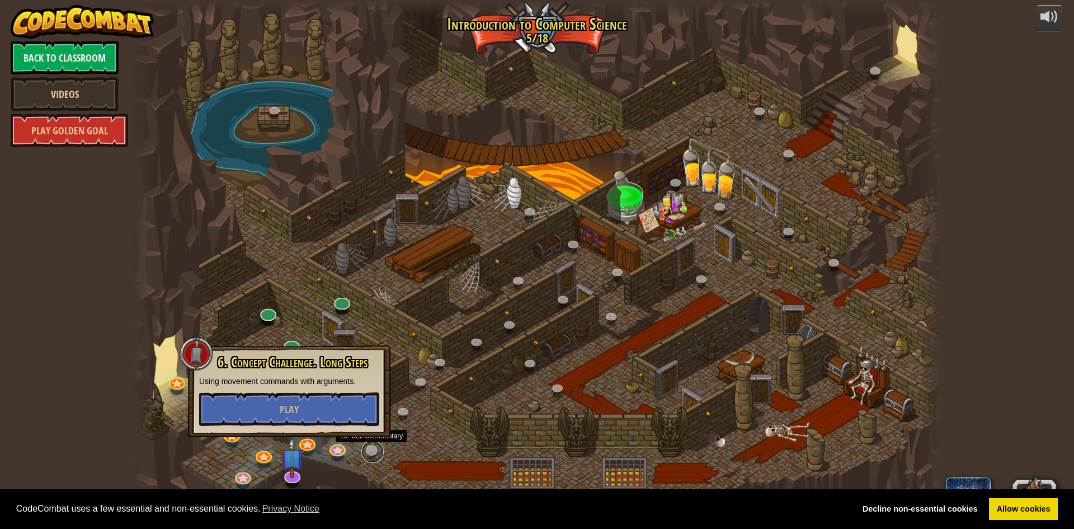
click at [371, 452] on link at bounding box center [372, 451] width 22 height 22
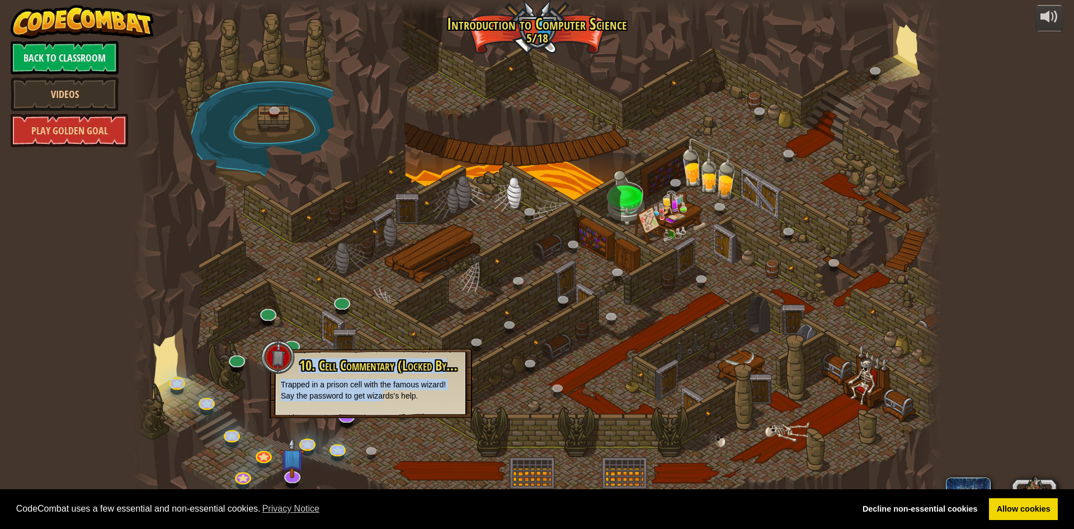
drag, startPoint x: 381, startPoint y: 409, endPoint x: 391, endPoint y: 400, distance: 13.9
click at [379, 421] on div "25. [PERSON_NAME] (Locked By Teacher) Escape the Kithgard dungeons, and don't l…" at bounding box center [537, 264] width 809 height 529
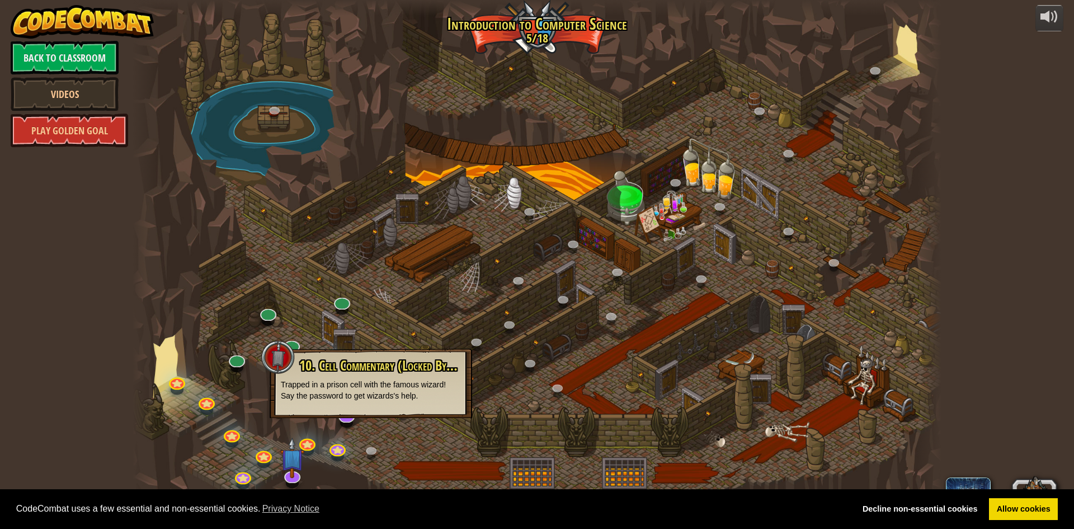
click at [391, 400] on p "Trapped in a prison cell with the famous wizard! Say the password to get wizard…" at bounding box center [371, 390] width 180 height 22
click at [286, 480] on link at bounding box center [291, 473] width 22 height 22
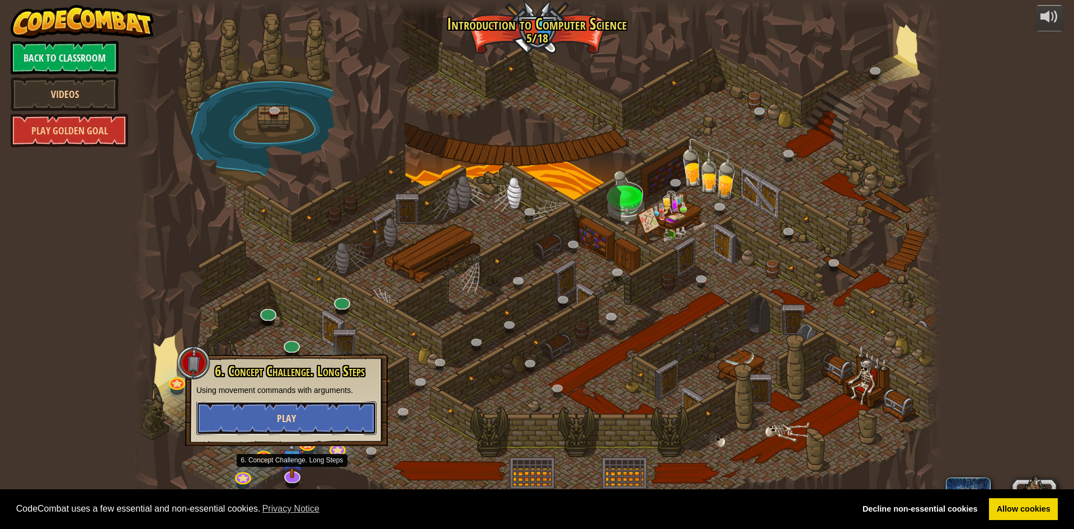
click at [328, 408] on button "Play" at bounding box center [286, 418] width 180 height 34
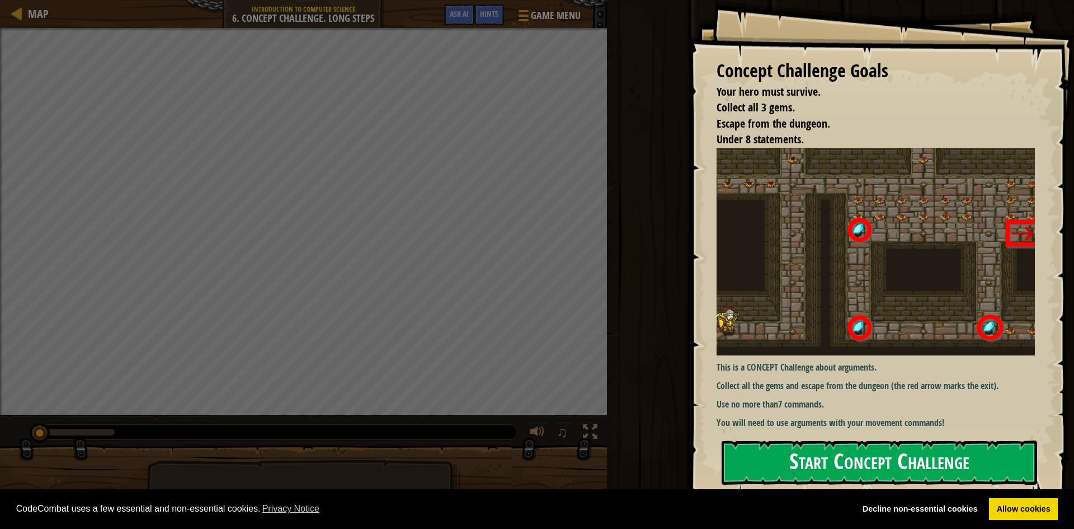
click at [848, 466] on button "Start Concept Challenge" at bounding box center [880, 462] width 316 height 44
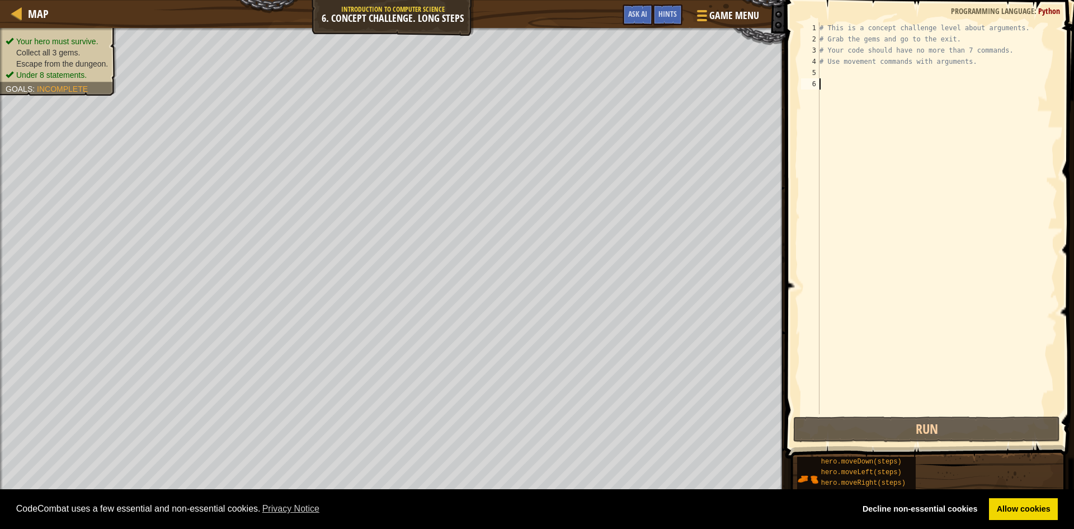
type textarea "h"
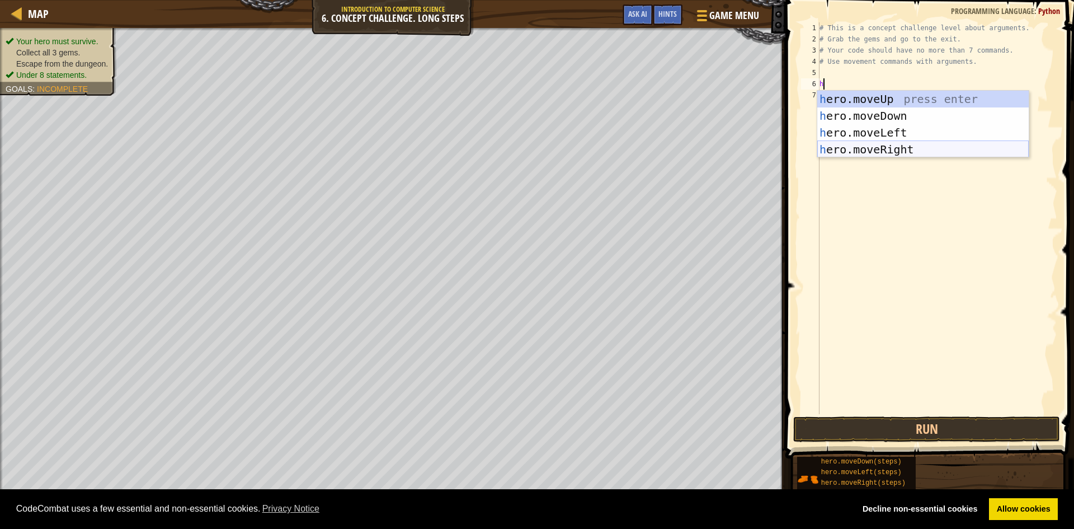
click at [873, 148] on div "h ero.moveUp press enter h ero.moveDown press enter h ero.moveLeft press enter …" at bounding box center [923, 141] width 212 height 101
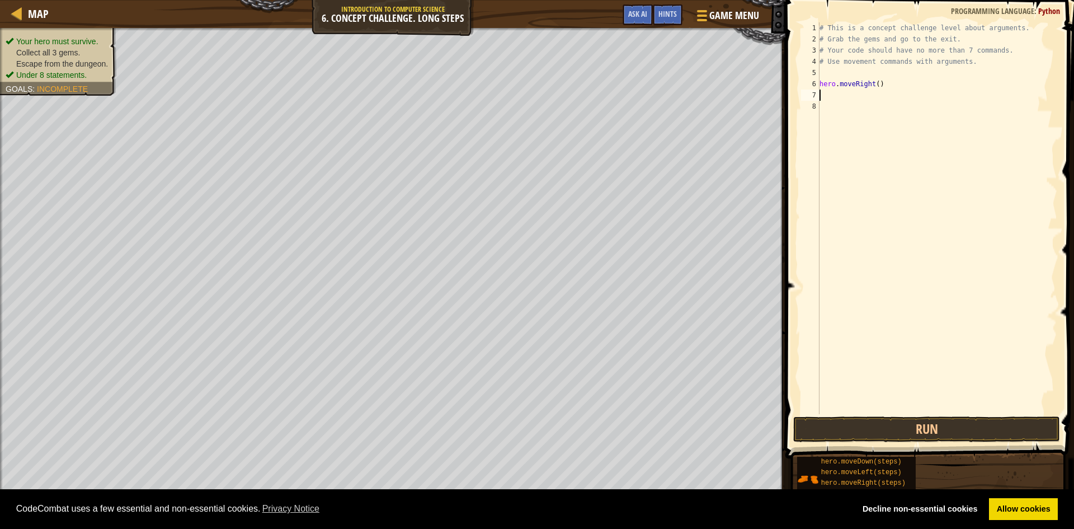
type textarea "h"
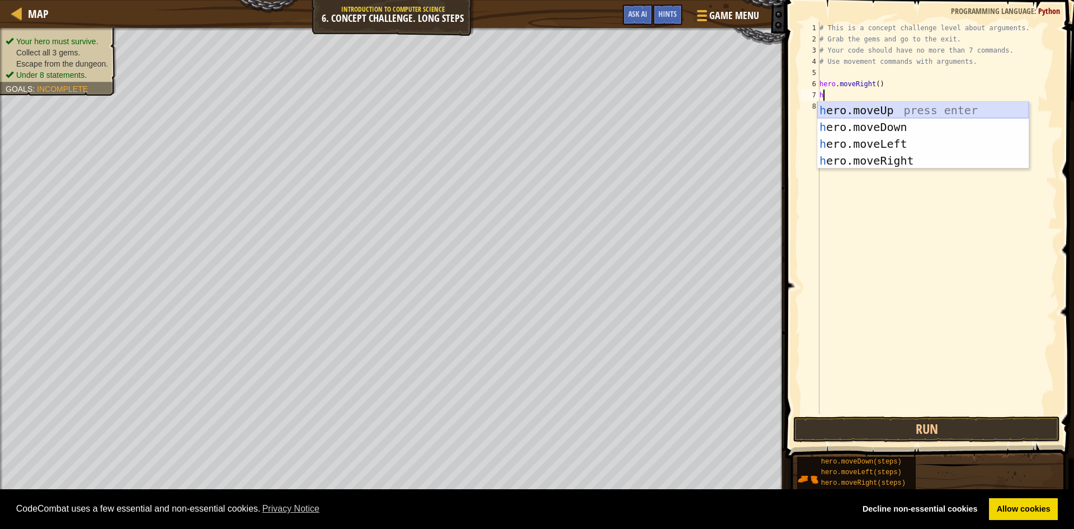
click at [884, 104] on div "h ero.moveUp press enter h ero.moveDown press enter h ero.moveLeft press enter …" at bounding box center [923, 152] width 212 height 101
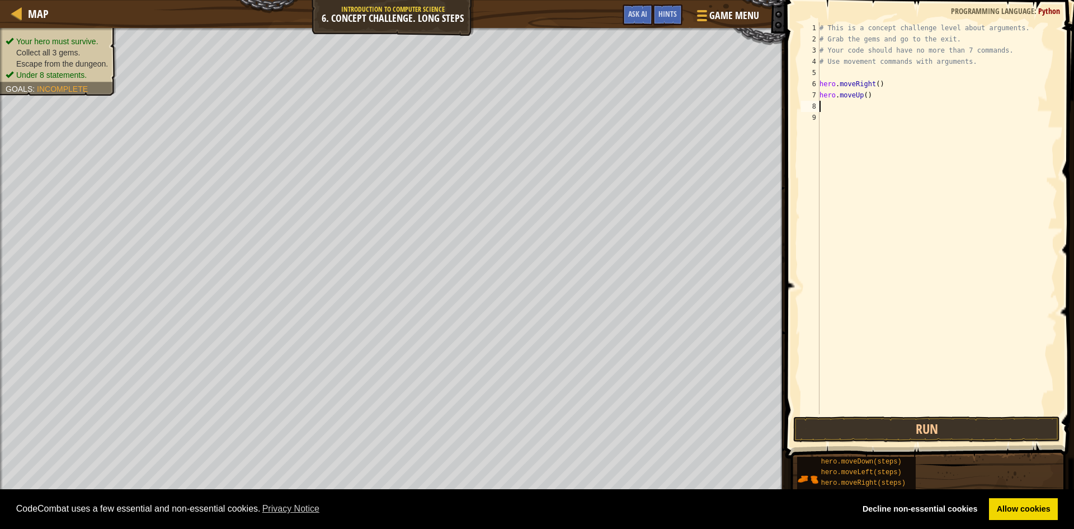
type textarea "h"
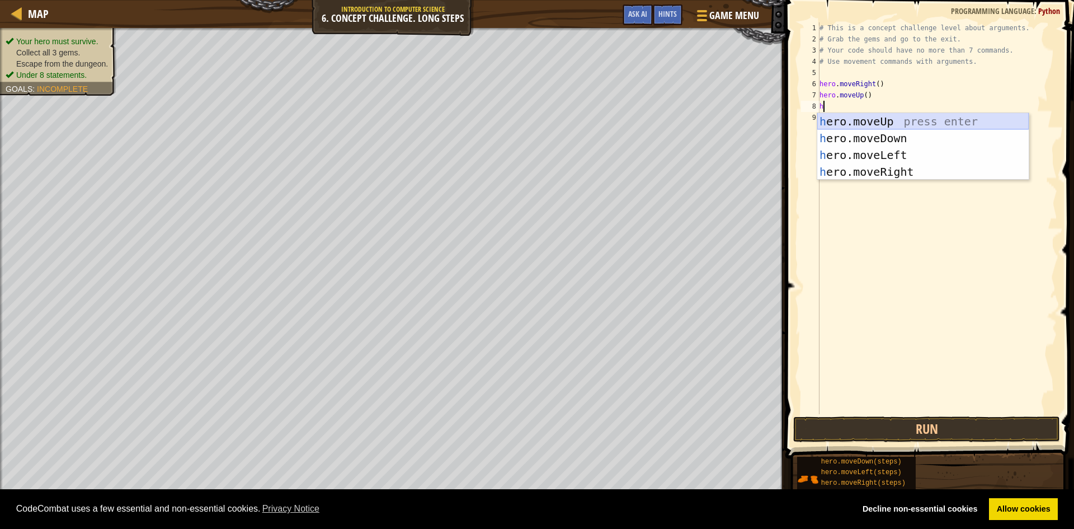
click at [885, 117] on div "h ero.moveUp press enter h ero.moveDown press enter h ero.moveLeft press enter …" at bounding box center [923, 163] width 212 height 101
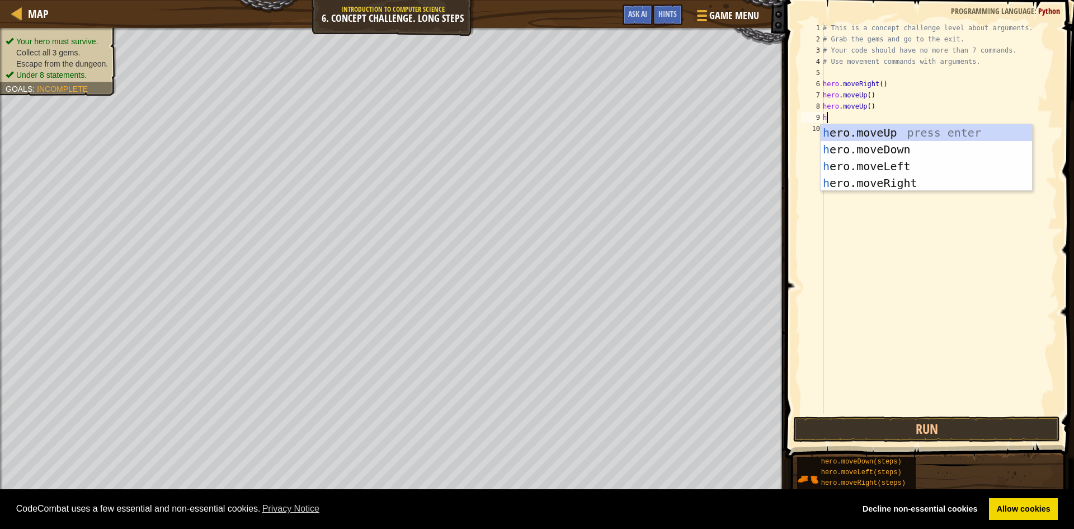
click at [885, 116] on div "# This is a concept challenge level about arguments. # Grab the gems and go to …" at bounding box center [939, 229] width 237 height 414
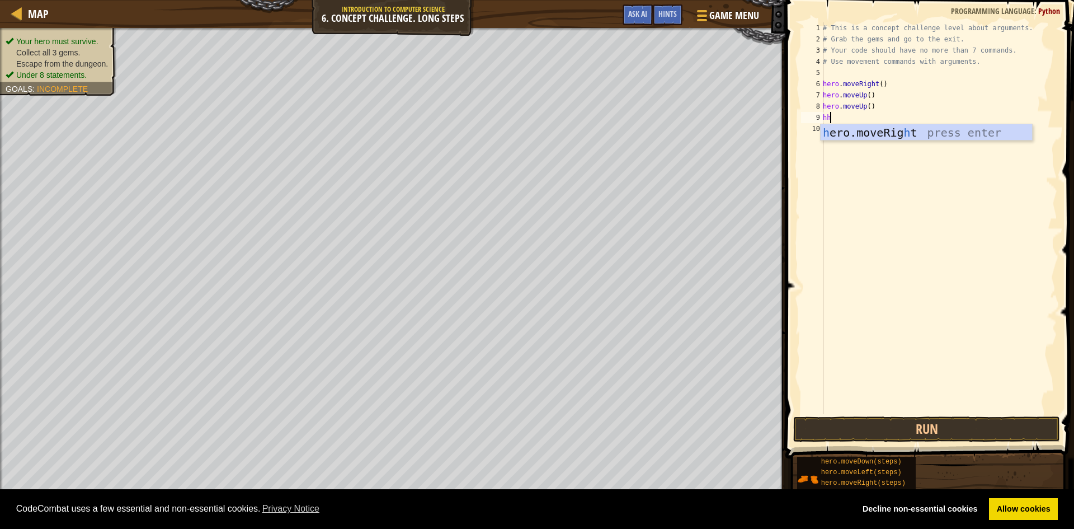
type textarea "h"
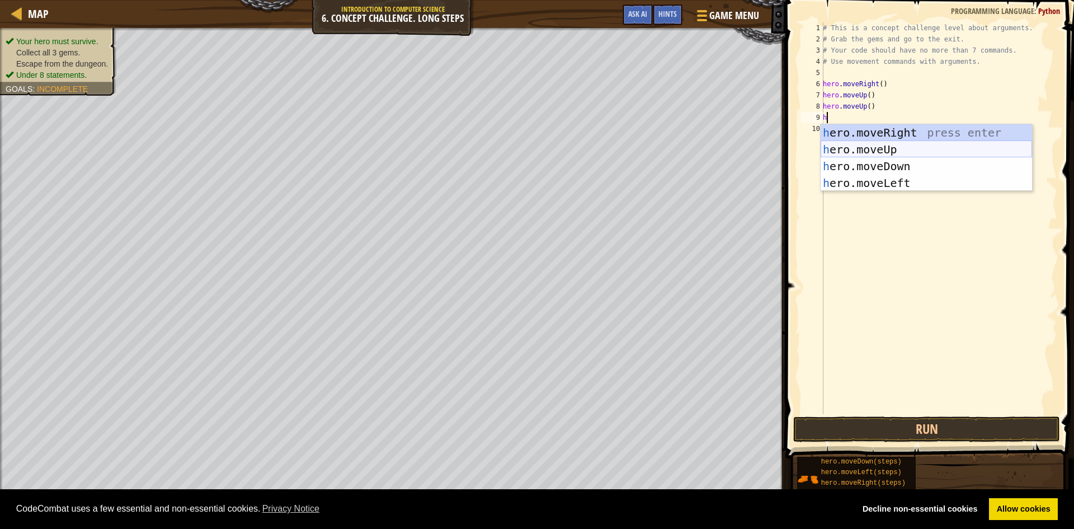
click at [882, 148] on div "h ero.moveRight press enter h ero.moveUp press enter h ero.moveDown press enter…" at bounding box center [927, 174] width 212 height 101
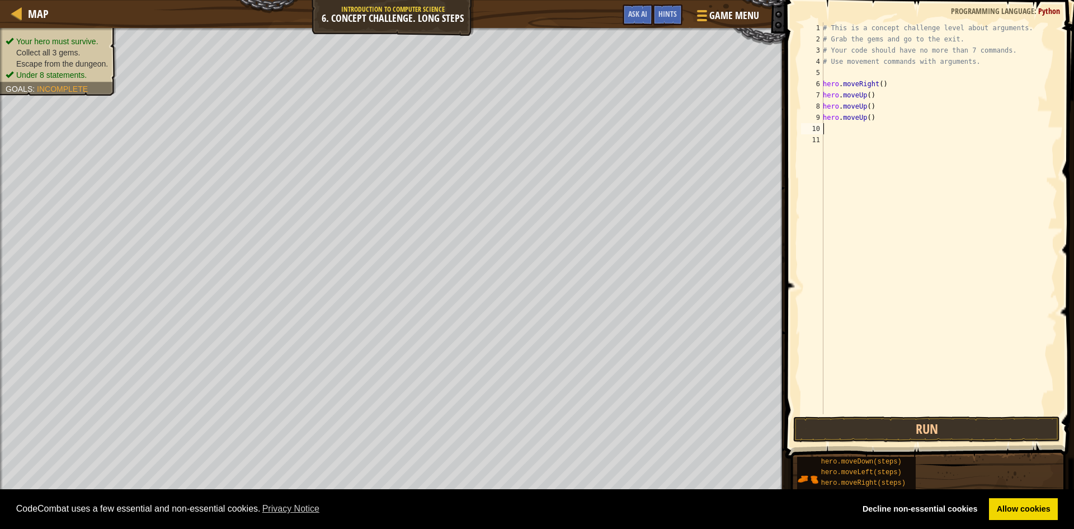
type textarea "h"
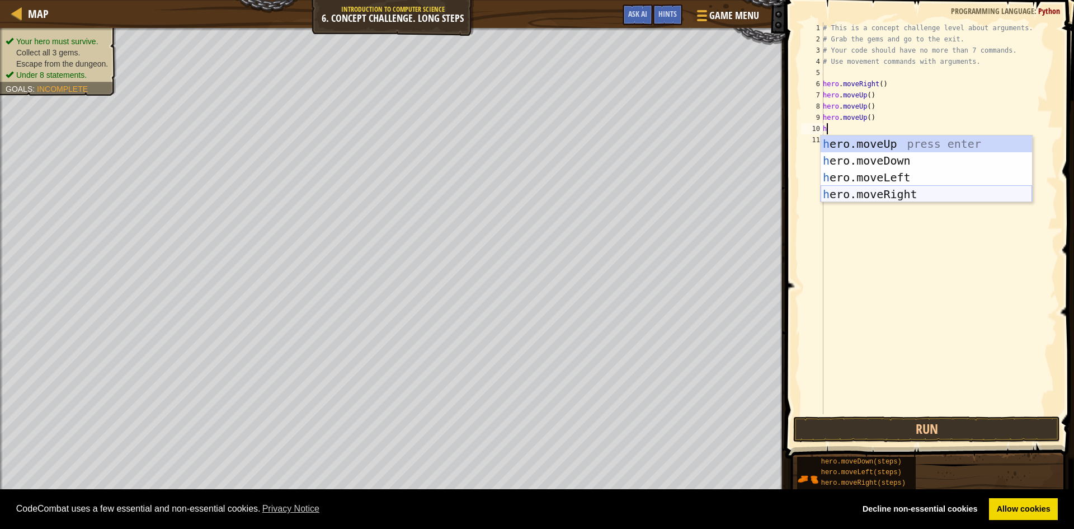
click at [891, 197] on div "h ero.moveUp press enter h ero.moveDown press enter h ero.moveLeft press enter …" at bounding box center [927, 185] width 212 height 101
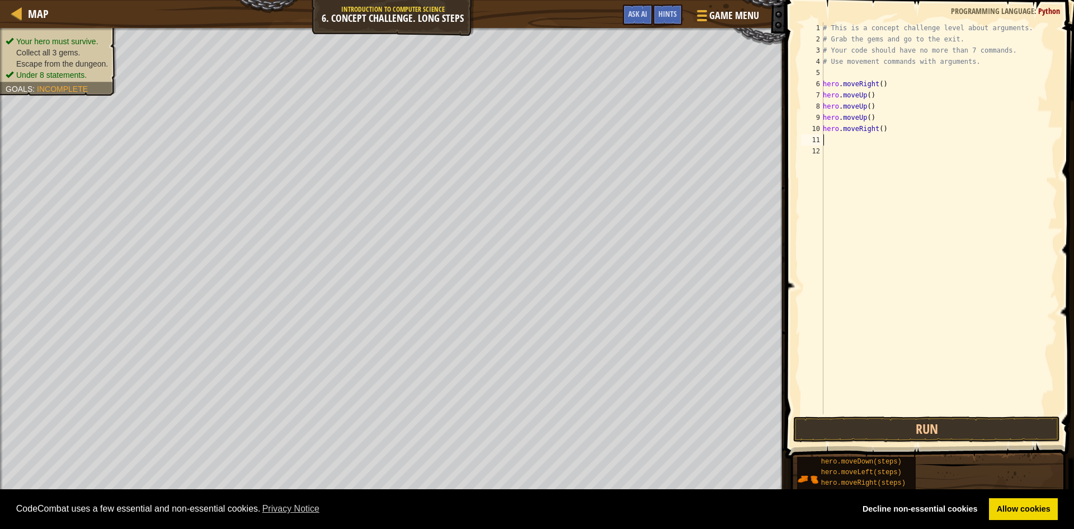
type textarea "h"
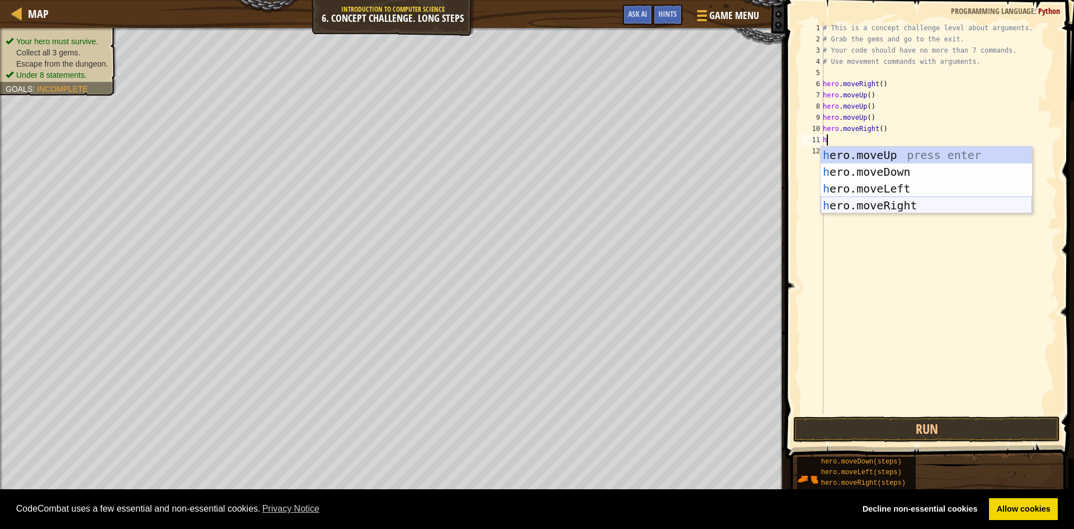
click at [884, 208] on div "h ero.moveUp press enter h ero.moveDown press enter h ero.moveLeft press enter …" at bounding box center [927, 197] width 212 height 101
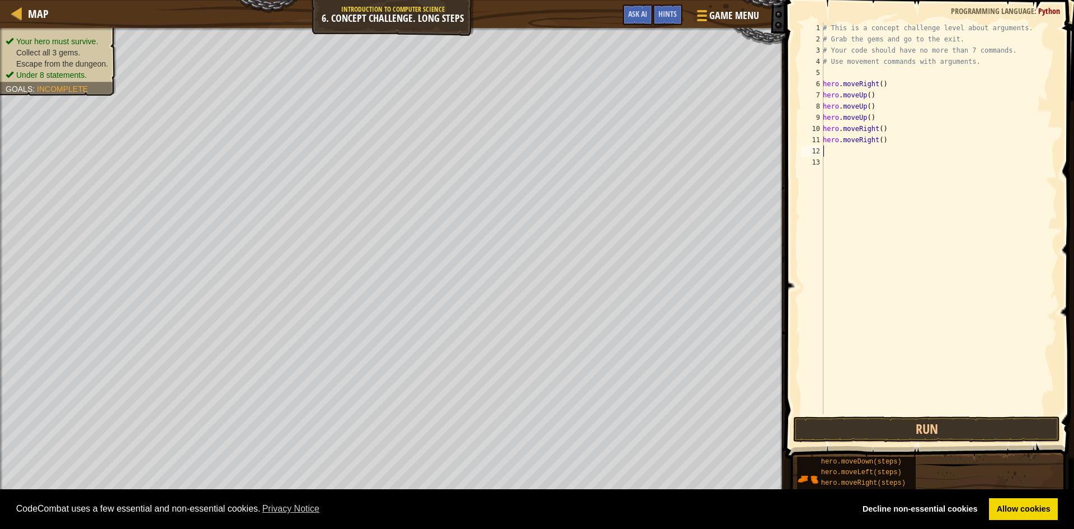
type textarea "h"
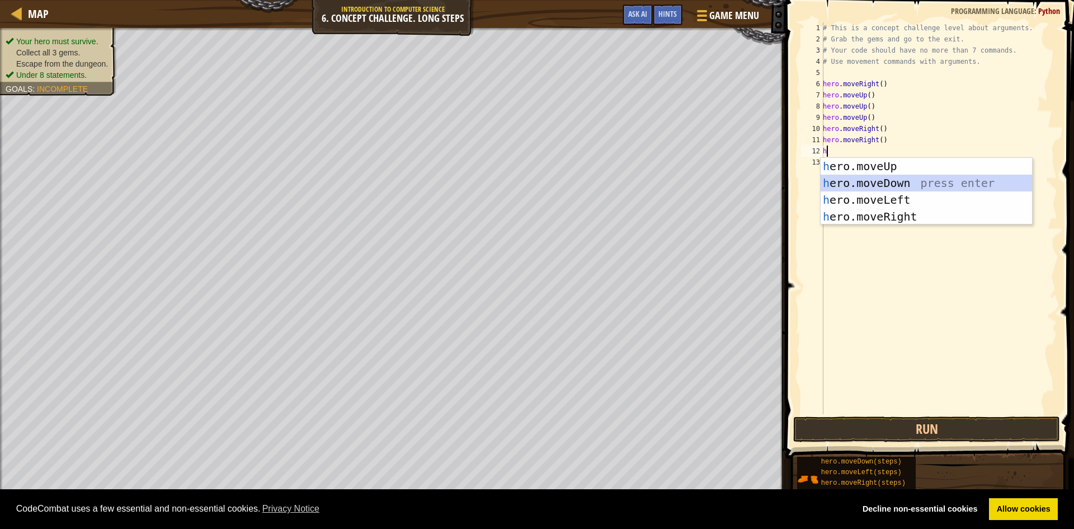
click at [877, 181] on div "h ero.moveUp press enter h ero.moveDown press enter h ero.moveLeft press enter …" at bounding box center [927, 208] width 212 height 101
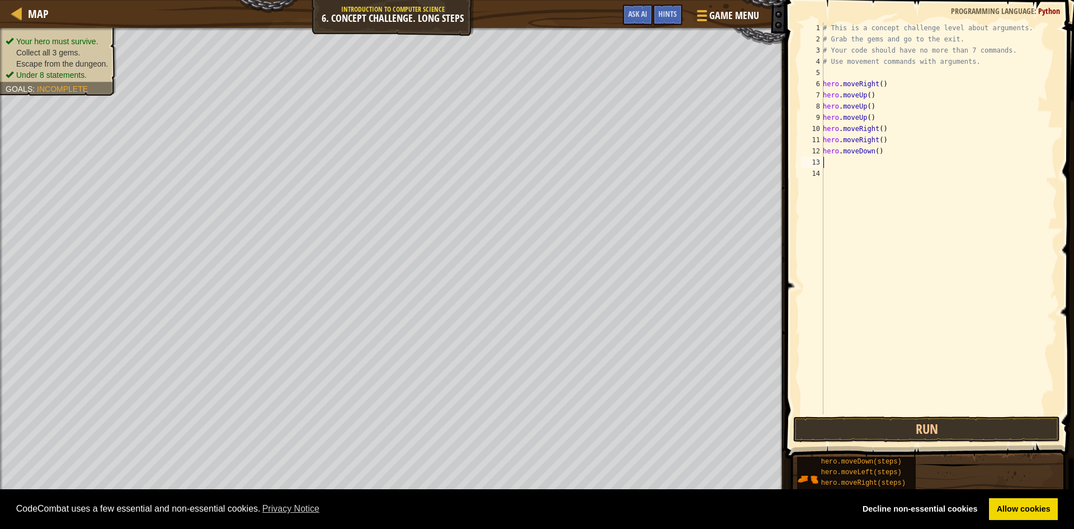
type textarea "h"
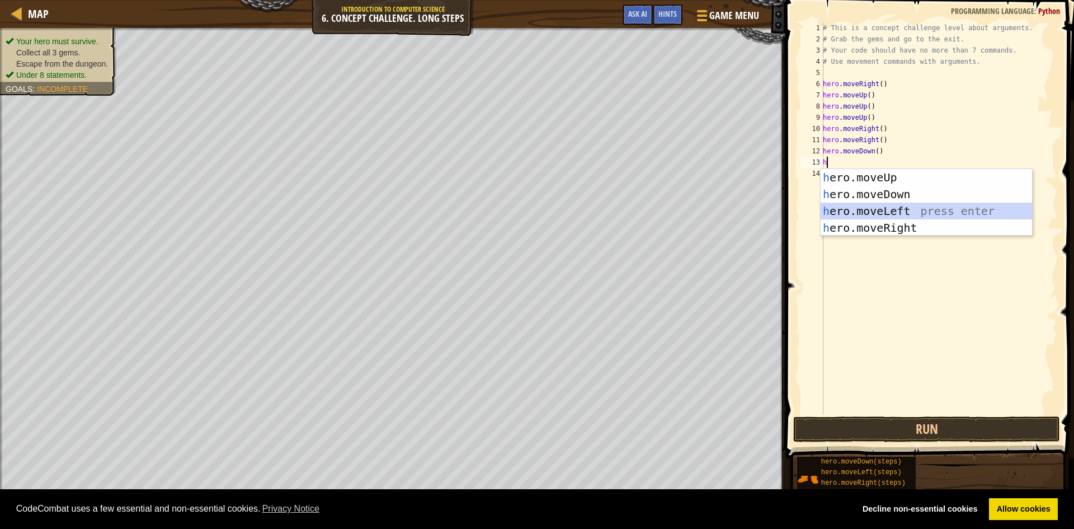
click at [881, 208] on div "h ero.moveUp press enter h ero.moveDown press enter h ero.moveLeft press enter …" at bounding box center [927, 219] width 212 height 101
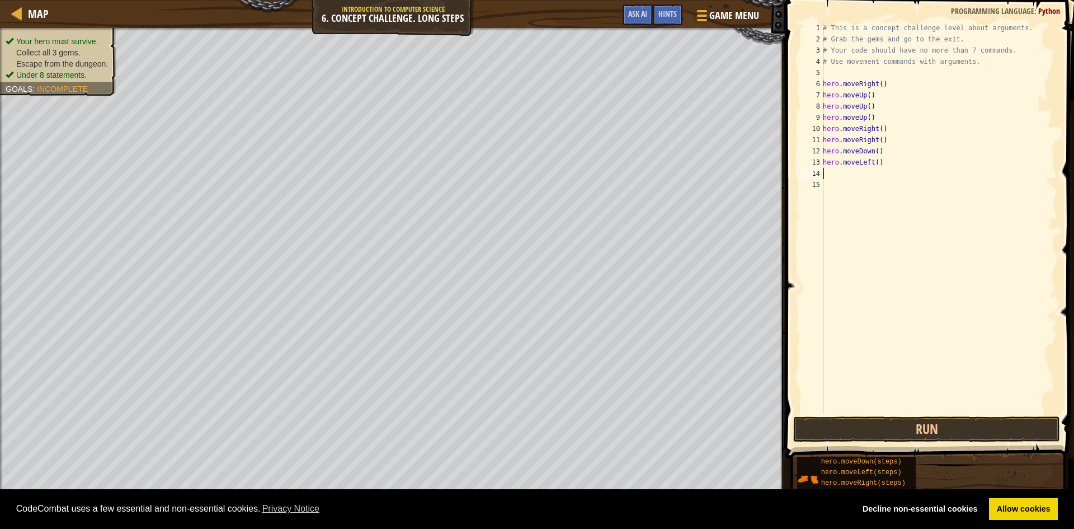
type textarea "h"
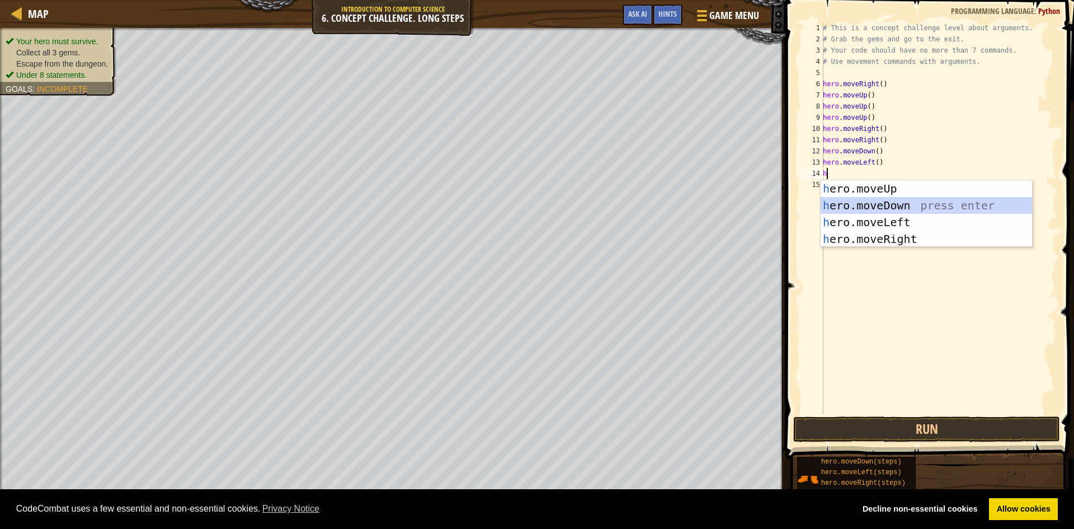
click at [881, 205] on div "h ero.moveUp press enter h ero.moveDown press enter h ero.moveLeft press enter …" at bounding box center [927, 230] width 212 height 101
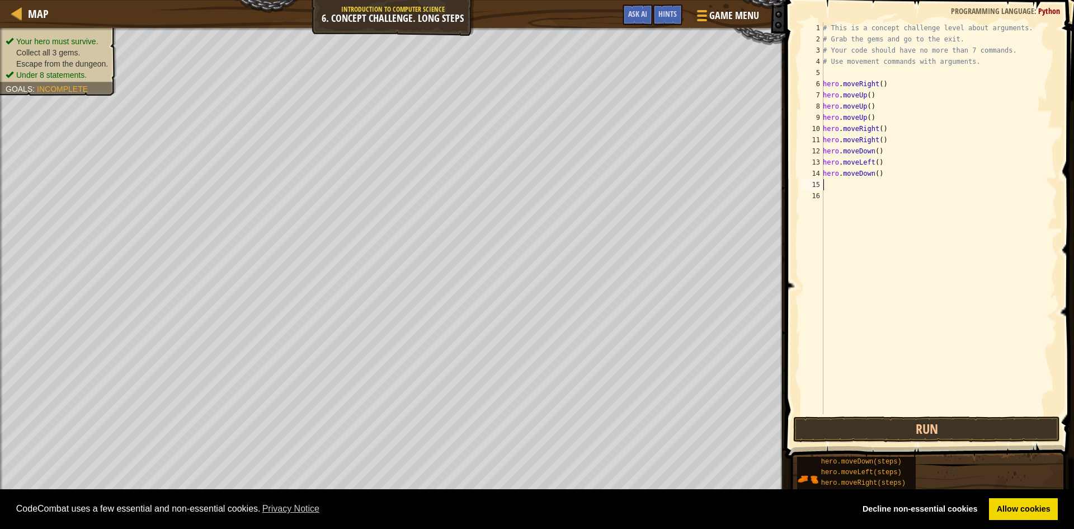
type textarea "h"
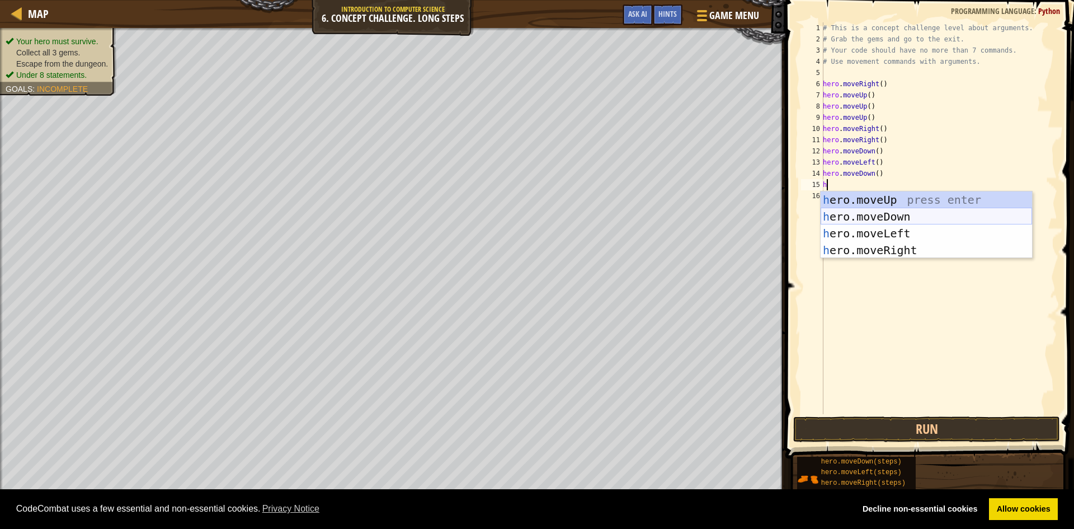
click at [881, 217] on div "h ero.moveUp press enter h ero.moveDown press enter h ero.moveLeft press enter …" at bounding box center [927, 241] width 212 height 101
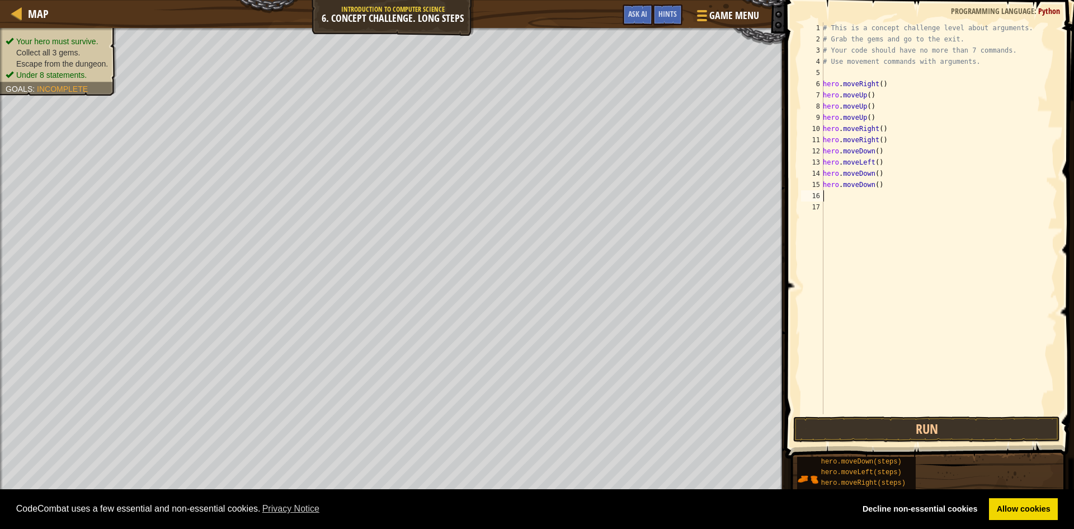
type textarea "h"
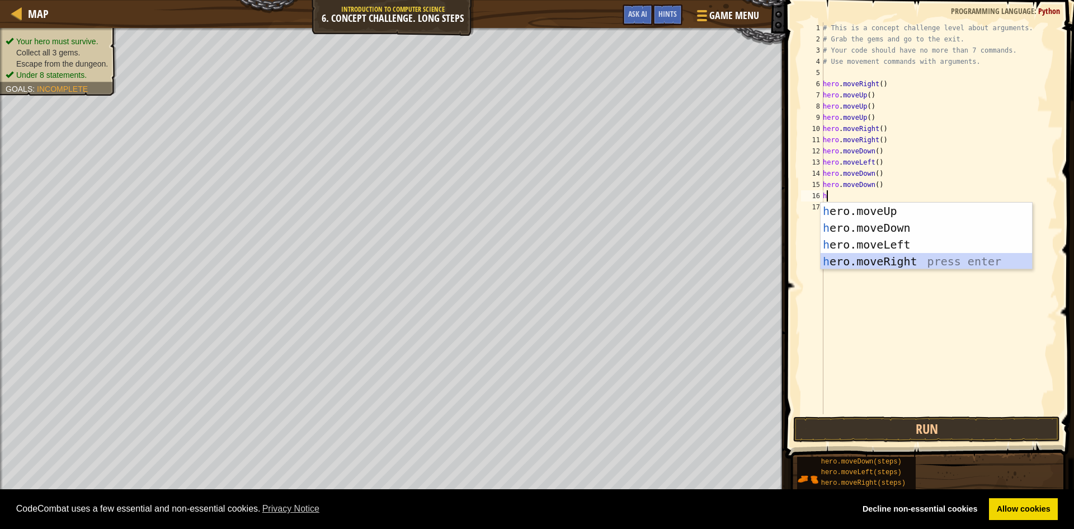
click at [895, 262] on div "h ero.moveUp press enter h ero.moveDown press enter h ero.moveLeft press enter …" at bounding box center [927, 253] width 212 height 101
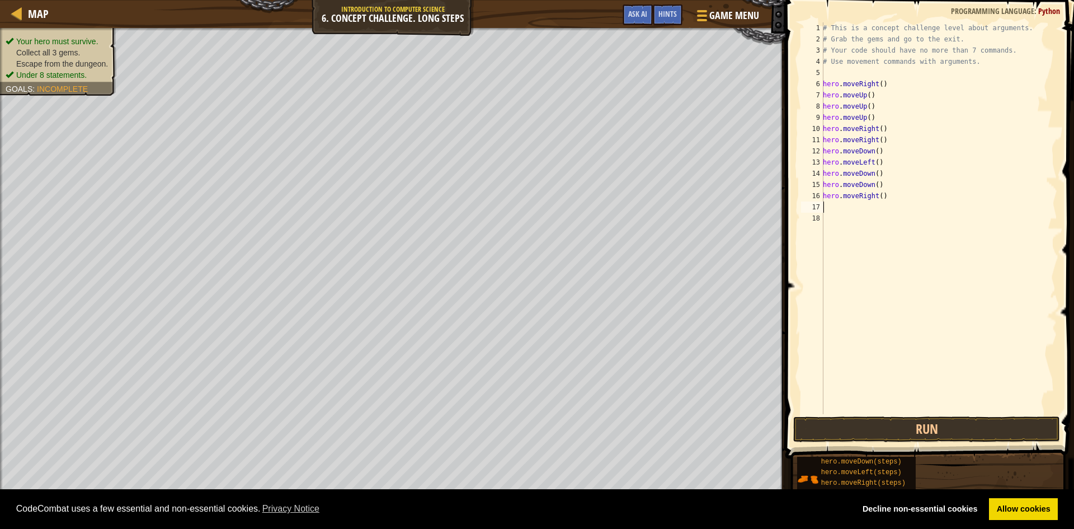
type textarea "h"
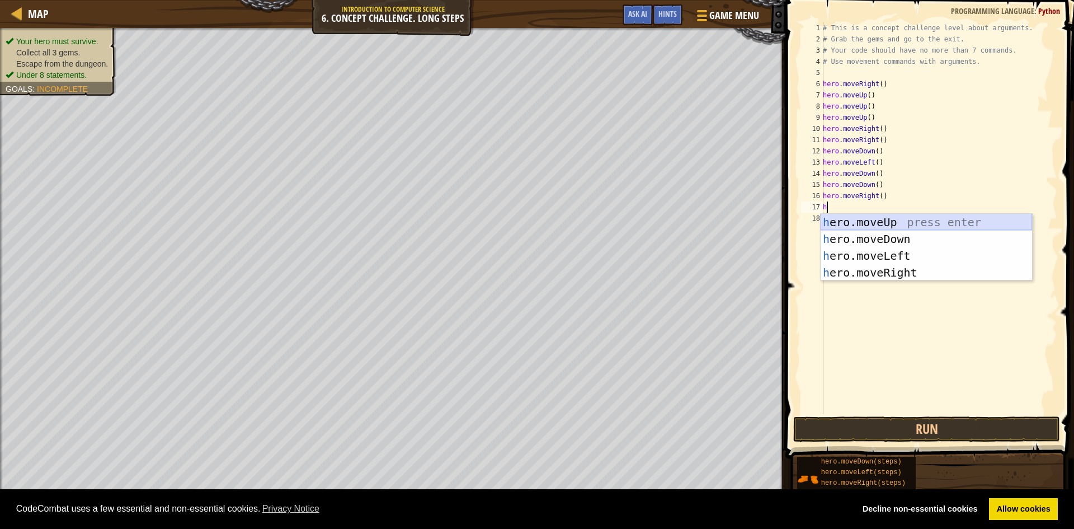
click at [890, 224] on div "h ero.moveUp press enter h ero.moveDown press enter h ero.moveLeft press enter …" at bounding box center [927, 264] width 212 height 101
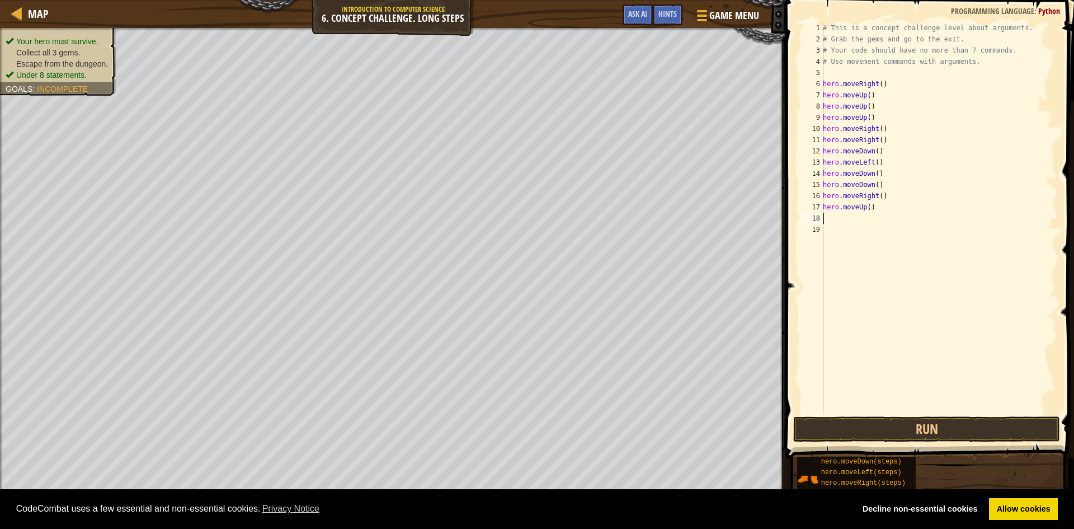
type textarea "h"
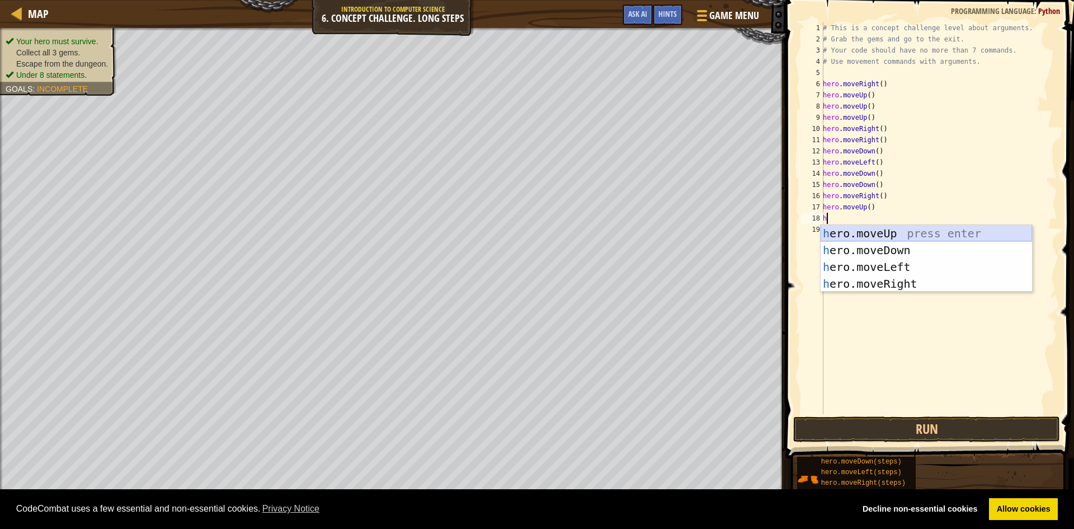
click at [894, 233] on div "h ero.moveUp press enter h ero.moveDown press enter h ero.moveLeft press enter …" at bounding box center [927, 275] width 212 height 101
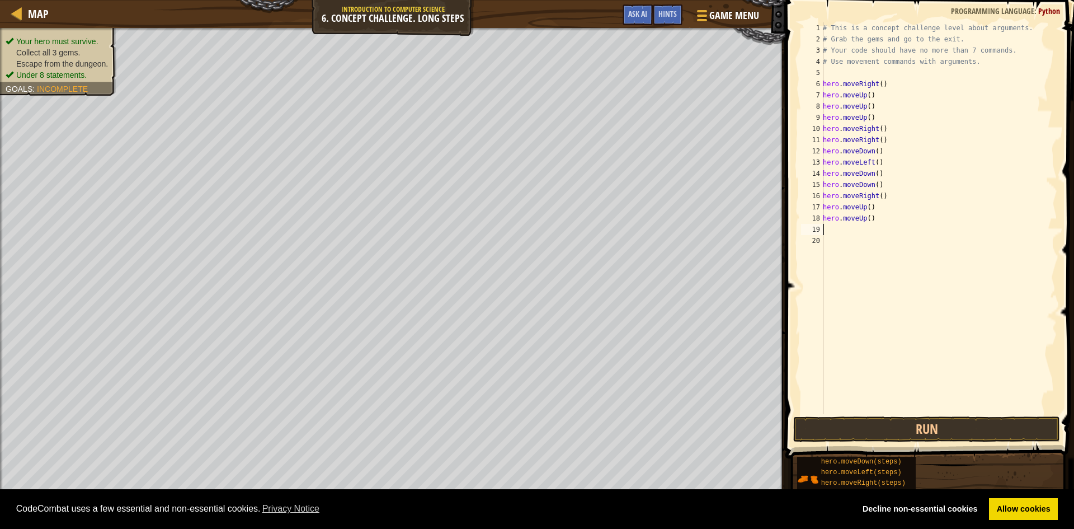
type textarea "h"
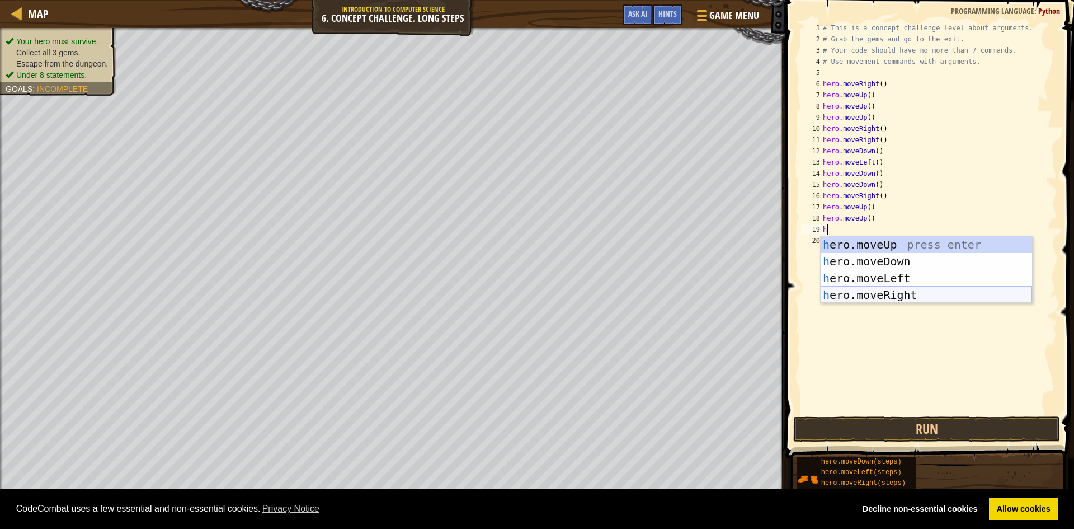
click at [894, 293] on div "h ero.moveUp press enter h ero.moveDown press enter h ero.moveLeft press enter …" at bounding box center [927, 286] width 212 height 101
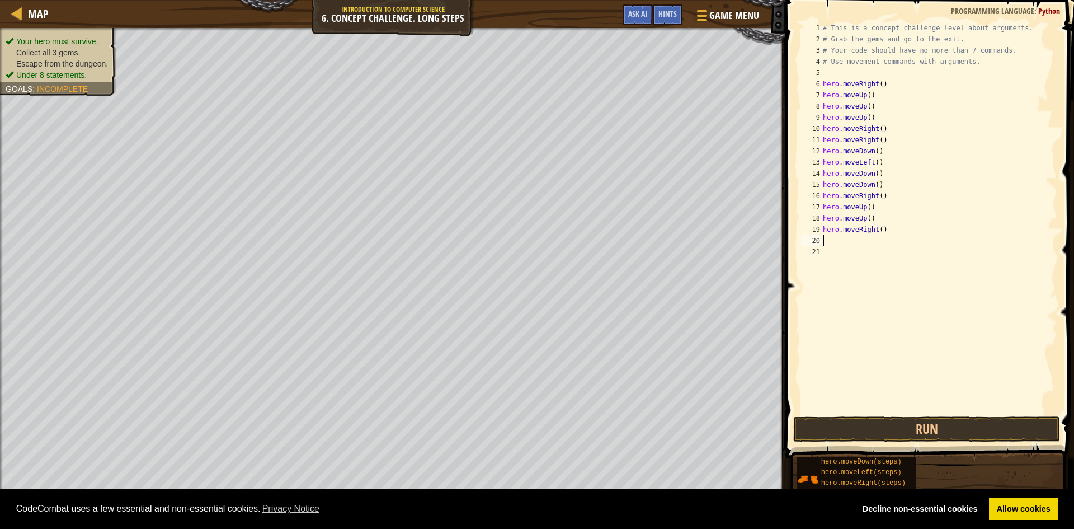
type textarea "h"
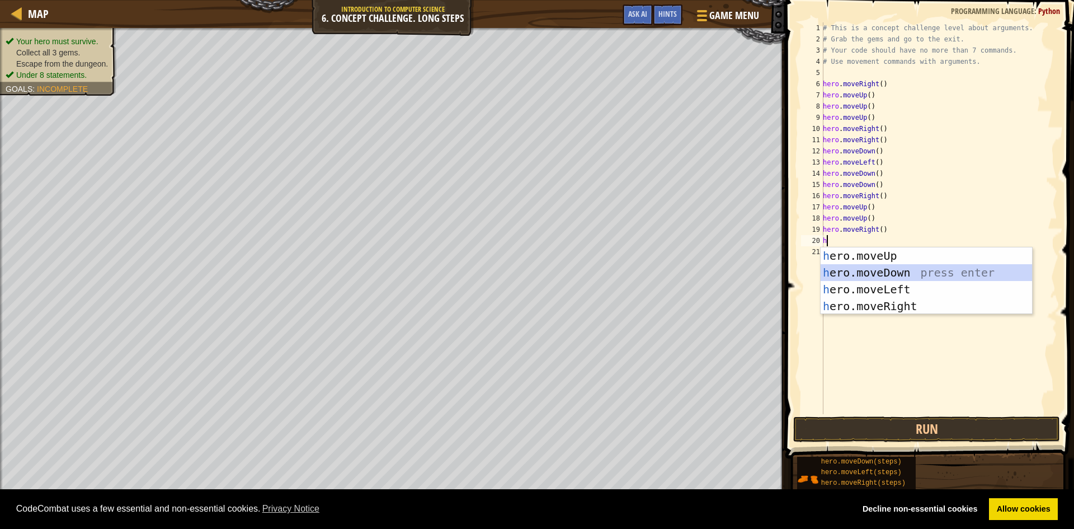
click at [895, 272] on div "h ero.moveUp press enter h ero.moveDown press enter h ero.moveLeft press enter …" at bounding box center [927, 297] width 212 height 101
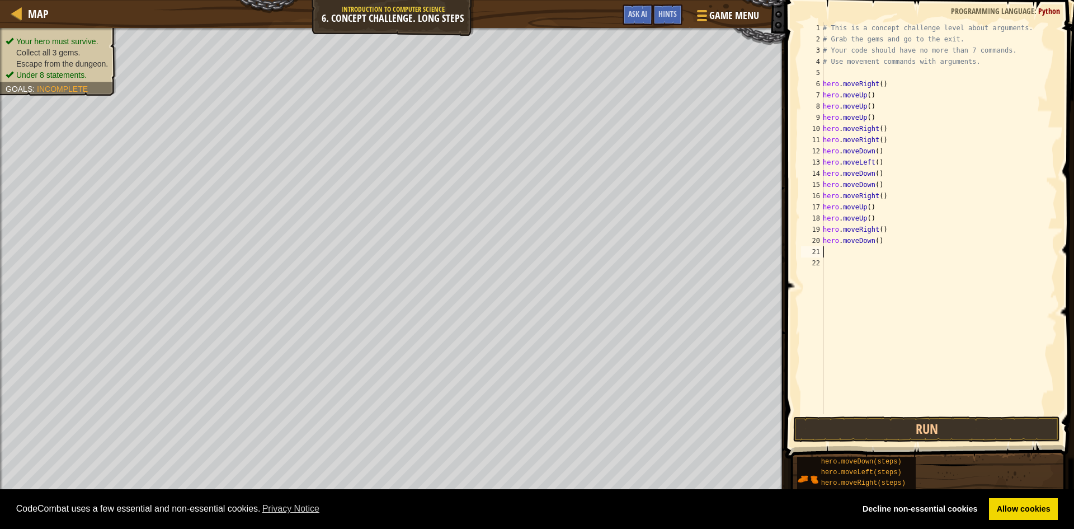
type textarea "h"
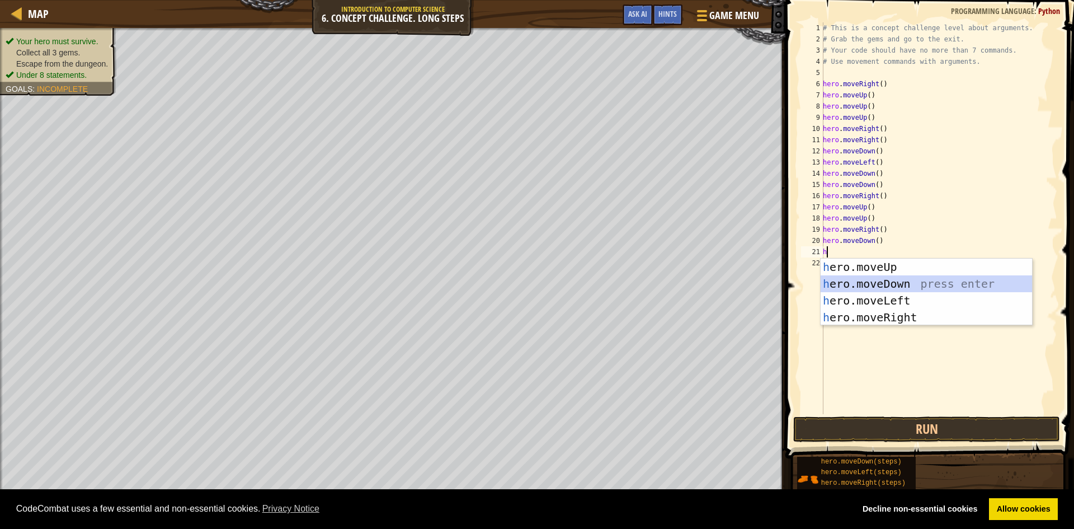
click at [895, 281] on div "h ero.moveUp press enter h ero.moveDown press enter h ero.moveLeft press enter …" at bounding box center [927, 309] width 212 height 101
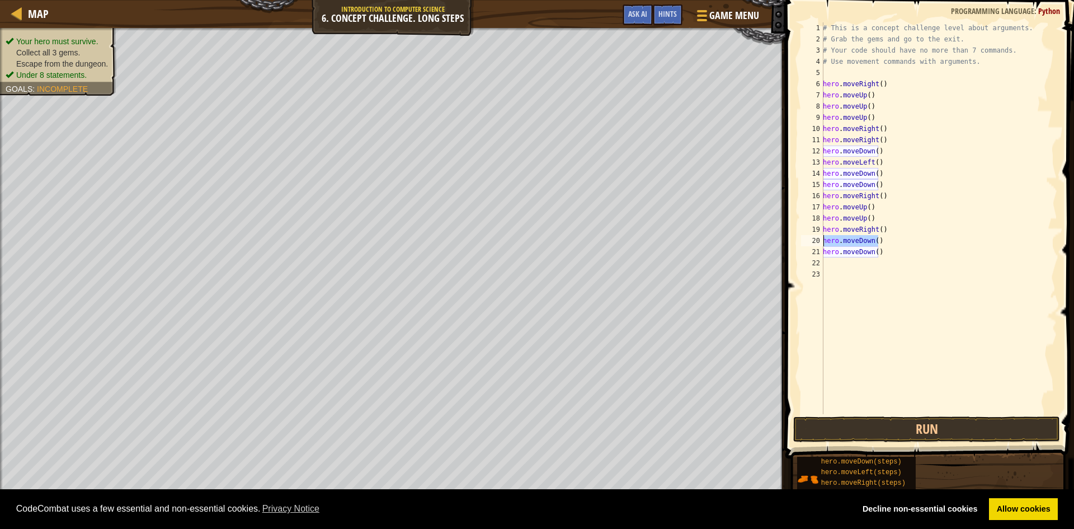
drag, startPoint x: 877, startPoint y: 241, endPoint x: 823, endPoint y: 238, distance: 54.4
click at [823, 238] on div "1 2 3 4 5 6 7 8 9 10 11 12 13 14 15 16 17 18 19 20 21 22 23 # This is a concept…" at bounding box center [928, 218] width 259 height 392
type textarea "hero.moveDown()"
type textarea "h"
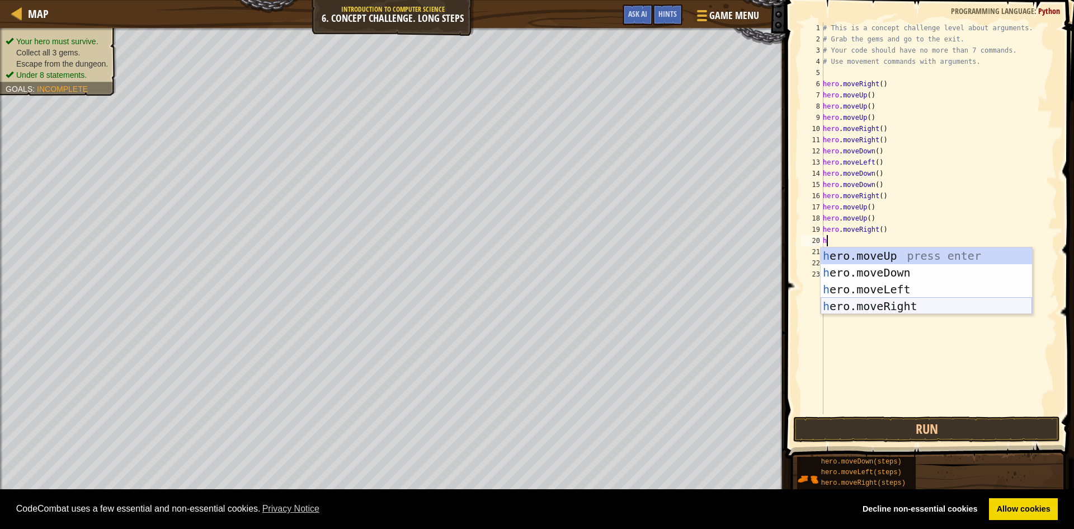
click at [890, 303] on div "h ero.moveUp press enter h ero.moveDown press enter h ero.moveLeft press enter …" at bounding box center [927, 297] width 212 height 101
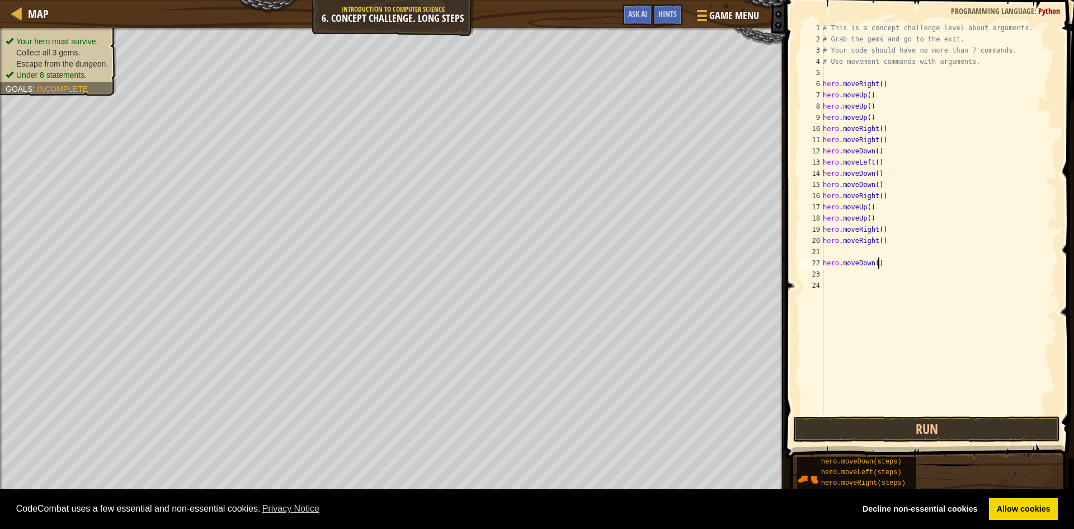
click at [683, 261] on div "Map Introduction to Computer Science 6. Concept Challenge. Long Steps Game Menu…" at bounding box center [537, 264] width 1074 height 529
type textarea "hero.moveDown()"
click at [895, 425] on button "Run" at bounding box center [926, 429] width 267 height 26
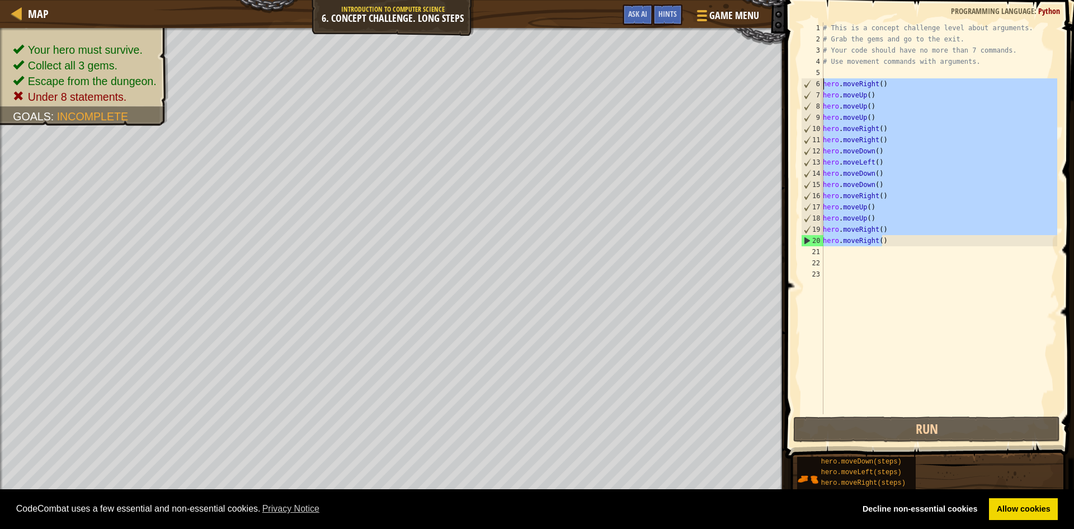
drag, startPoint x: 882, startPoint y: 241, endPoint x: 797, endPoint y: 80, distance: 182.5
click at [797, 80] on div "1 2 3 4 5 6 7 8 9 10 11 12 13 14 15 16 17 18 19 20 21 22 23 # This is a concept…" at bounding box center [928, 251] width 292 height 491
type textarea "hero.moveRight() hero.moveUp()"
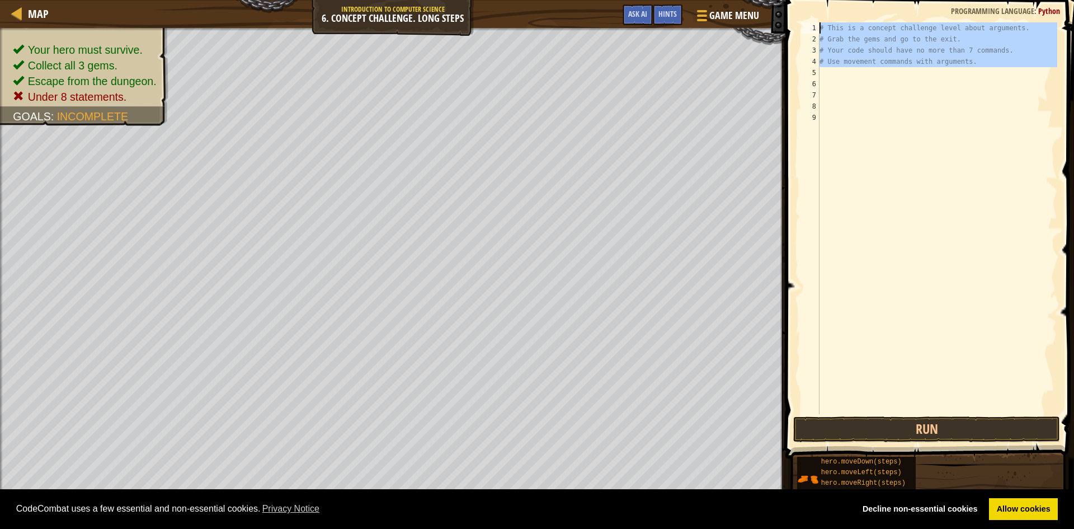
drag, startPoint x: 968, startPoint y: 67, endPoint x: 716, endPoint y: -2, distance: 261.2
click at [716, 0] on html "Cookie Policy CodeCombat uses a few essential and non-essential cookies. Privac…" at bounding box center [537, 0] width 1074 height 0
type textarea "# This is a concept challenge level about arguments. # Grab the gems and go to …"
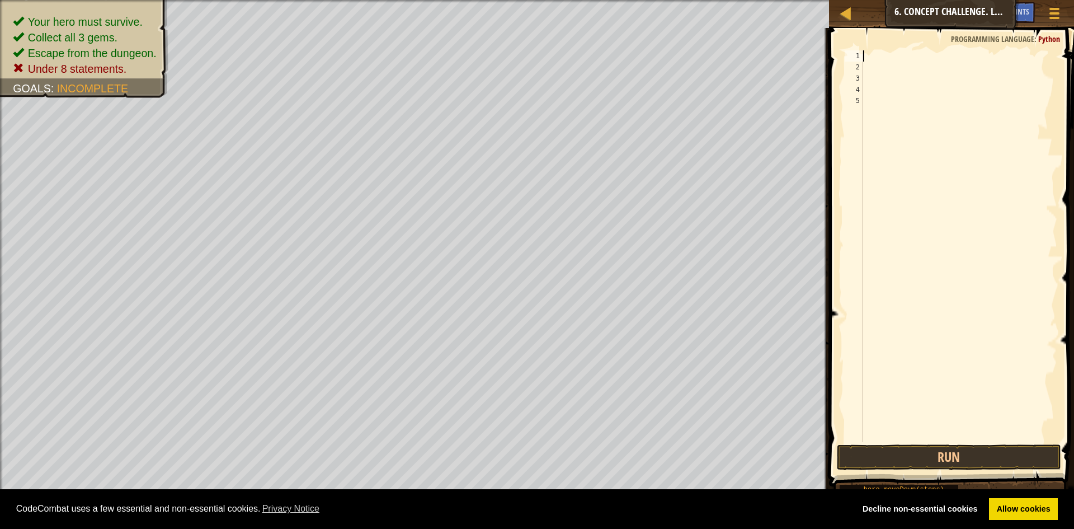
click at [876, 106] on div at bounding box center [959, 257] width 196 height 414
type textarea "h"
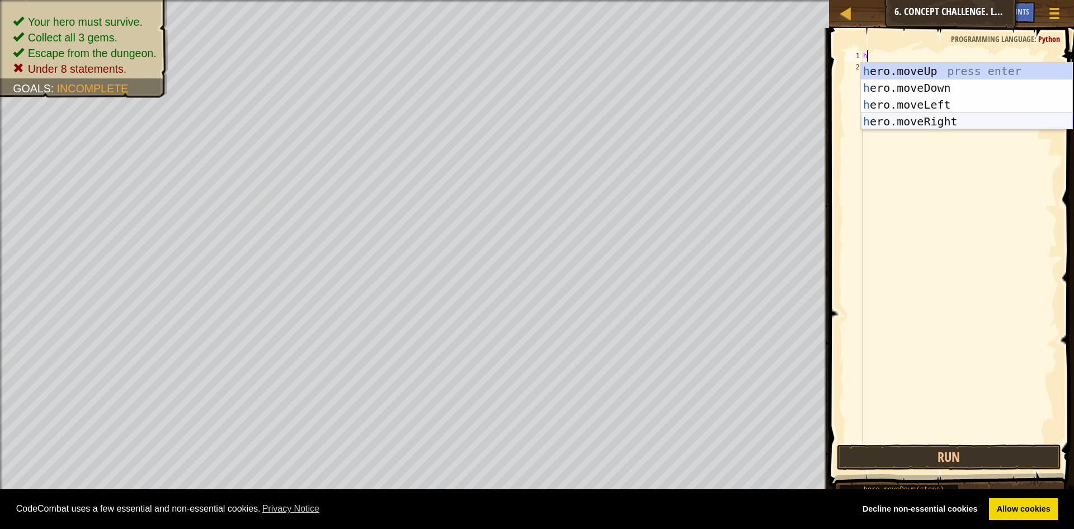
click at [923, 117] on div "h ero.moveUp press enter h ero.moveDown press enter h ero.moveLeft press enter …" at bounding box center [967, 113] width 212 height 101
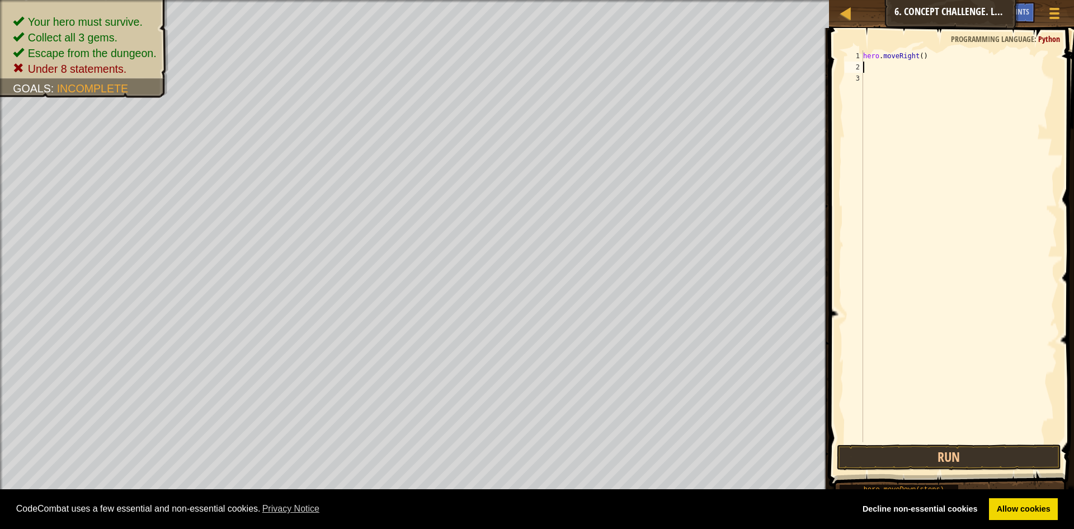
type textarea "h"
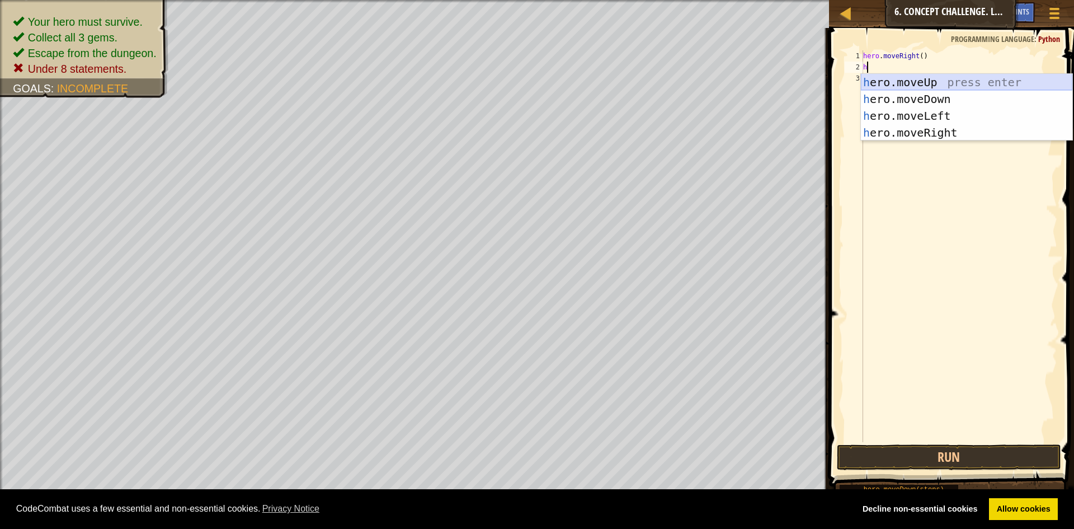
click at [923, 79] on div "h ero.moveUp press enter h ero.moveDown press enter h ero.moveLeft press enter …" at bounding box center [967, 124] width 212 height 101
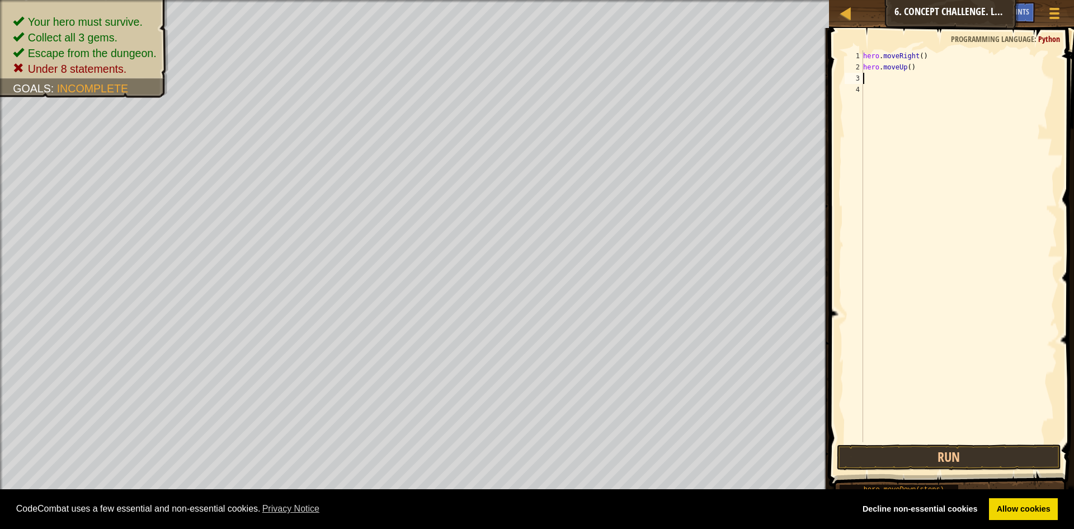
click at [907, 69] on div "hero . moveRight ( ) hero . moveUp ( )" at bounding box center [959, 257] width 196 height 414
type textarea "hero.moveUp(3)"
click at [871, 78] on div "hero . moveRight ( ) hero . moveUp ( 3 )" at bounding box center [959, 257] width 196 height 414
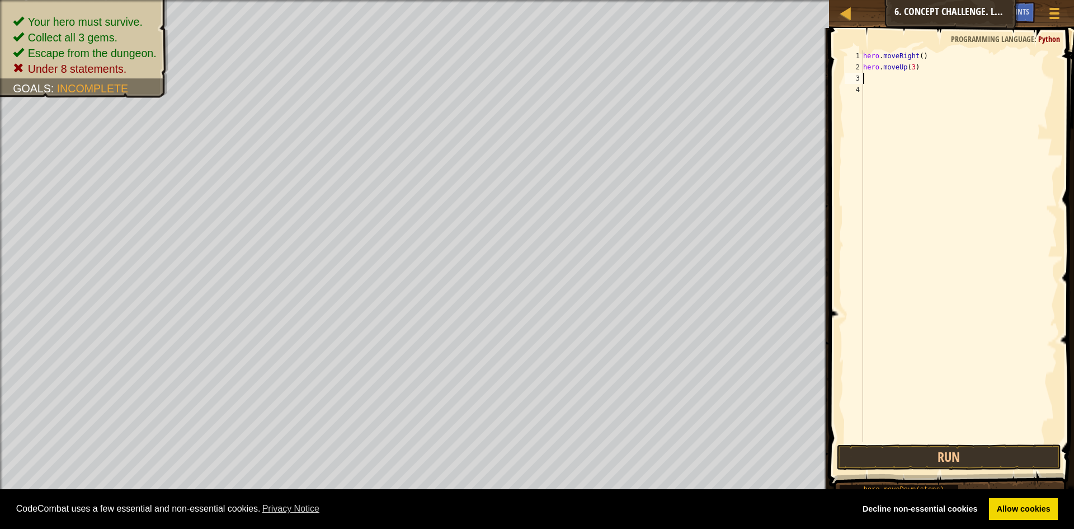
type textarea "h"
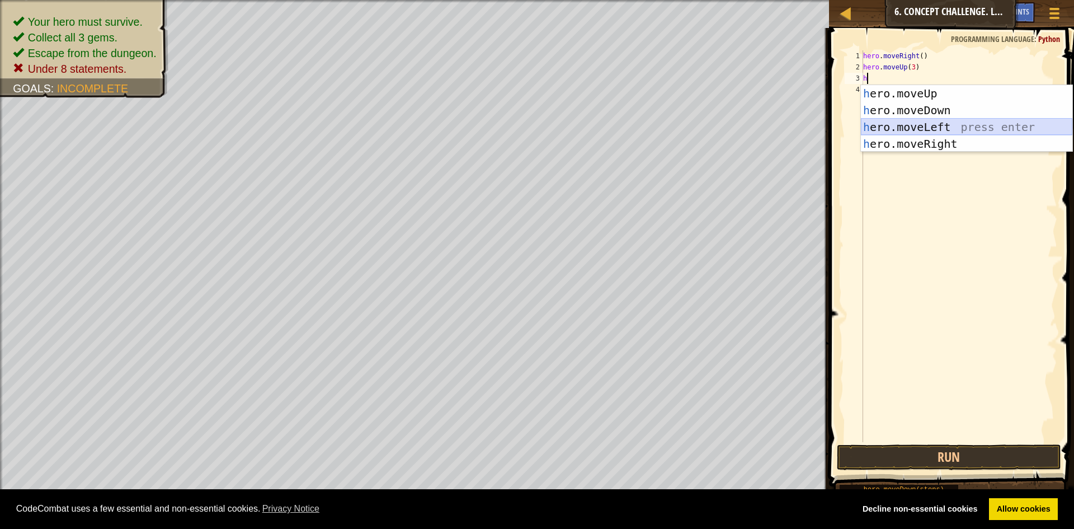
drag, startPoint x: 932, startPoint y: 128, endPoint x: 939, endPoint y: 143, distance: 16.3
click at [933, 130] on div "h ero.moveUp press enter h ero.moveDown press enter h ero.moveLeft press enter …" at bounding box center [967, 135] width 212 height 101
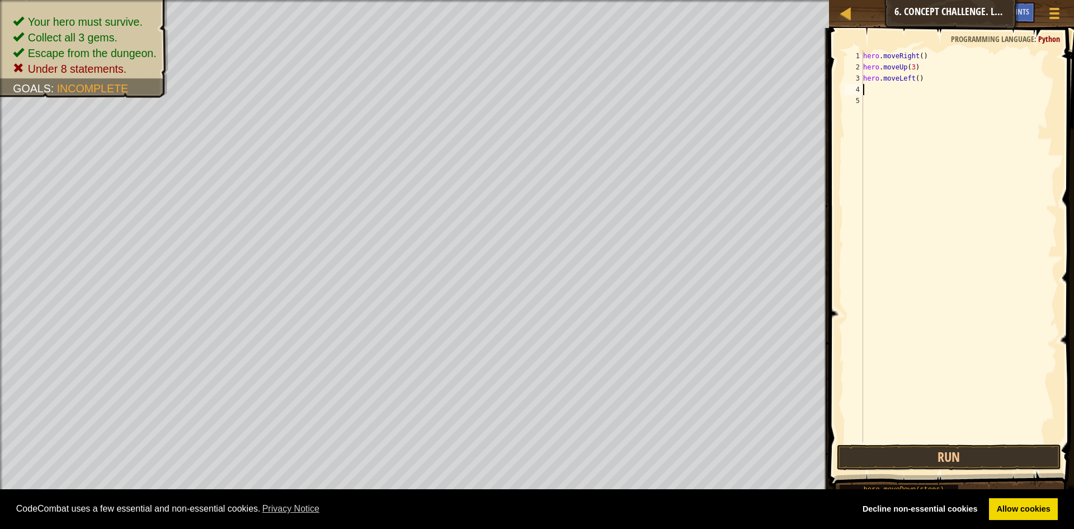
click at [906, 80] on div "hero . moveRight ( ) hero . moveUp ( 3 ) hero . moveLeft ( )" at bounding box center [959, 257] width 196 height 414
click at [911, 79] on div "hero . moveRight ( ) hero . moveUp ( 3 ) hero . moveLeft ( )" at bounding box center [959, 257] width 196 height 414
click at [946, 93] on div "hero.moveR i ght press enter" at bounding box center [967, 110] width 212 height 50
click at [917, 79] on div "hero . moveRight ( ) hero . moveUp ( 3 ) hero . moveRight ( )" at bounding box center [959, 257] width 196 height 414
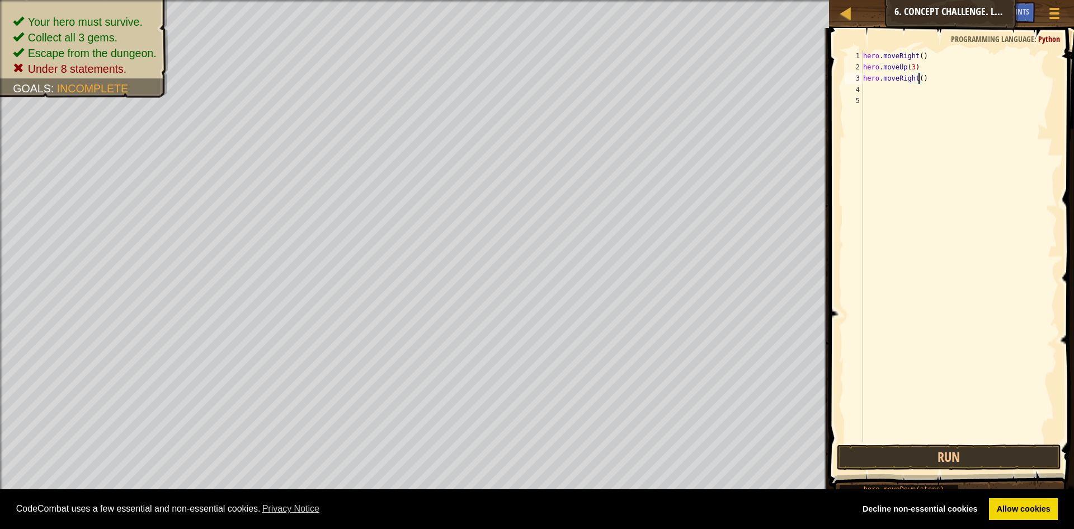
click at [920, 79] on div "hero . moveRight ( ) hero . moveUp ( 3 ) hero . moveRight ( )" at bounding box center [959, 257] width 196 height 414
type textarea "hero.moveRight(2)"
click at [874, 93] on div "hero . moveRight ( ) hero . moveUp ( 3 ) hero . moveRight ( 2 )" at bounding box center [959, 257] width 196 height 414
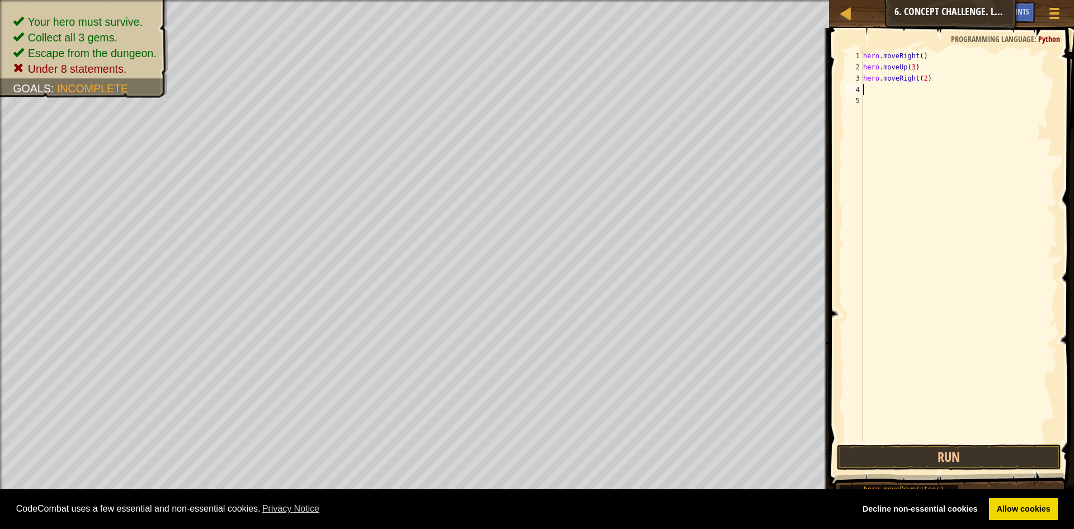
type textarea "h"
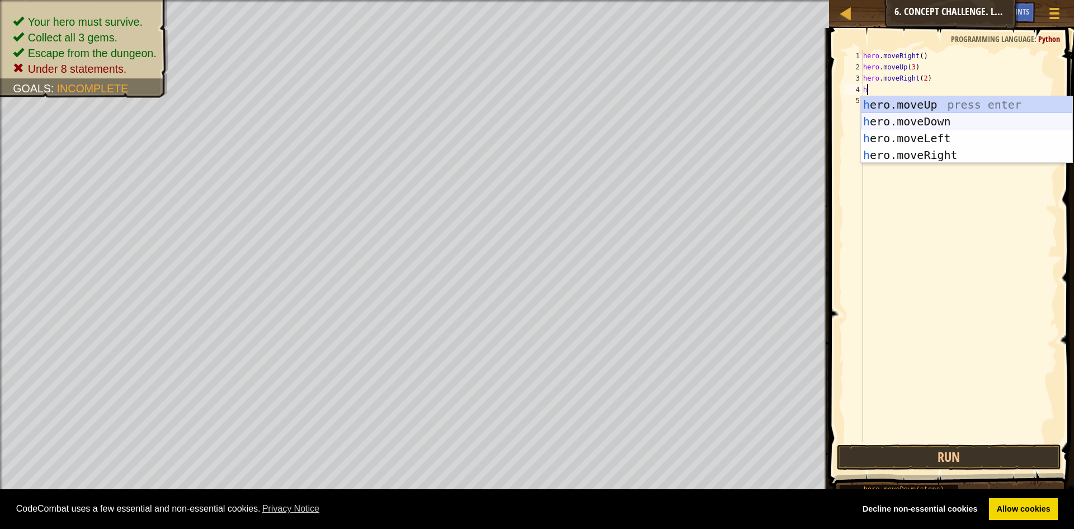
click at [949, 120] on div "h ero.moveUp press enter h ero.moveDown press enter h ero.moveLeft press enter …" at bounding box center [967, 146] width 212 height 101
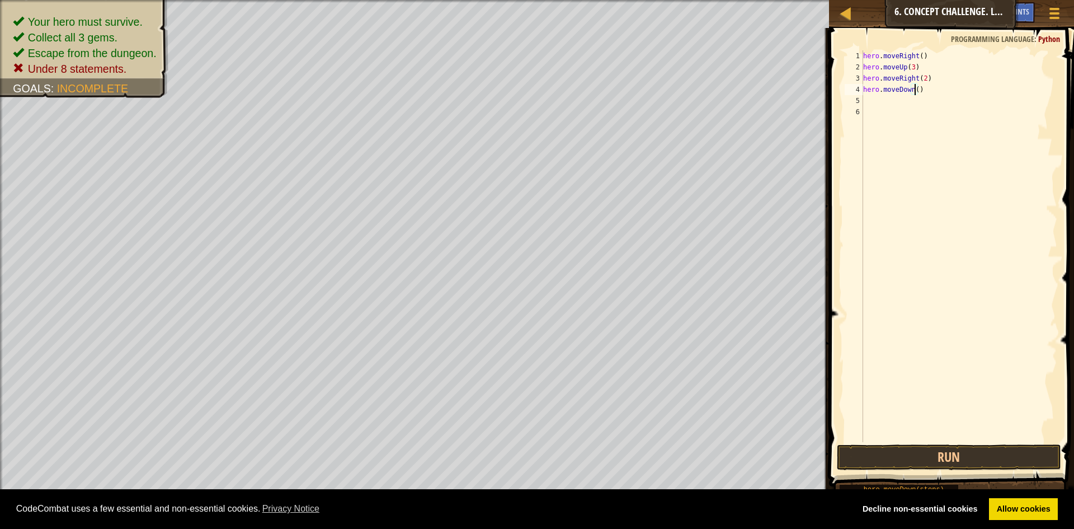
click at [915, 88] on div "hero . moveRight ( ) hero . moveUp ( 3 ) hero . moveRight ( 2 ) hero . moveDown…" at bounding box center [959, 257] width 196 height 414
type textarea "hero.moveDown(3)"
click at [872, 102] on div "hero . moveRight ( ) hero . moveUp ( 3 ) hero . moveRight ( 2 ) hero . moveDown…" at bounding box center [959, 257] width 196 height 414
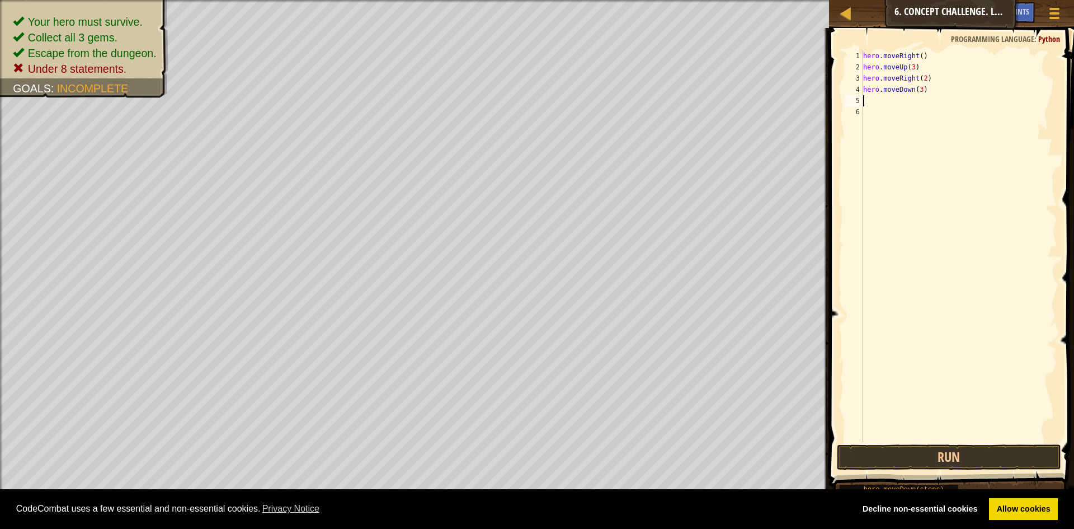
type textarea "h"
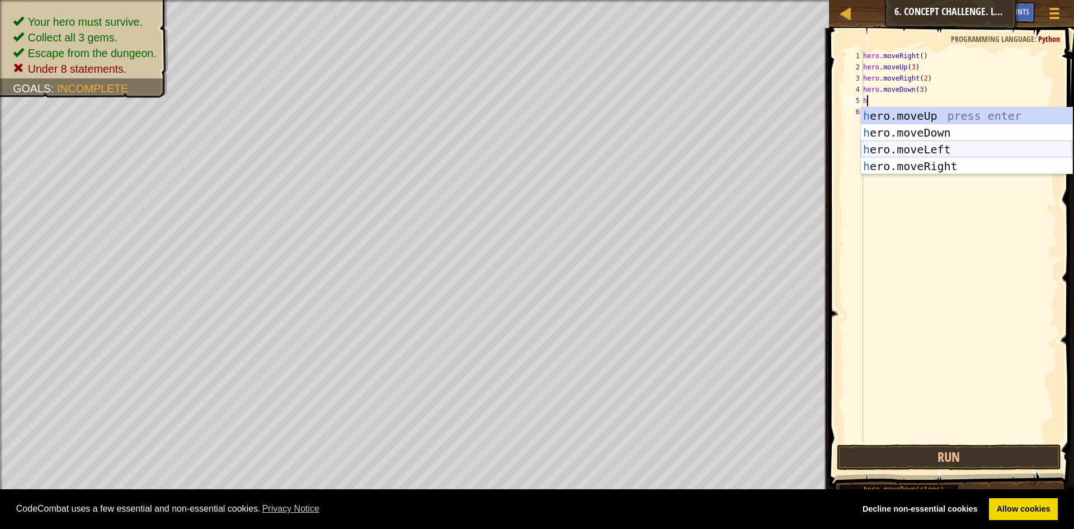
click at [911, 147] on div "h ero.moveUp press enter h ero.moveDown press enter h ero.moveLeft press enter …" at bounding box center [967, 157] width 212 height 101
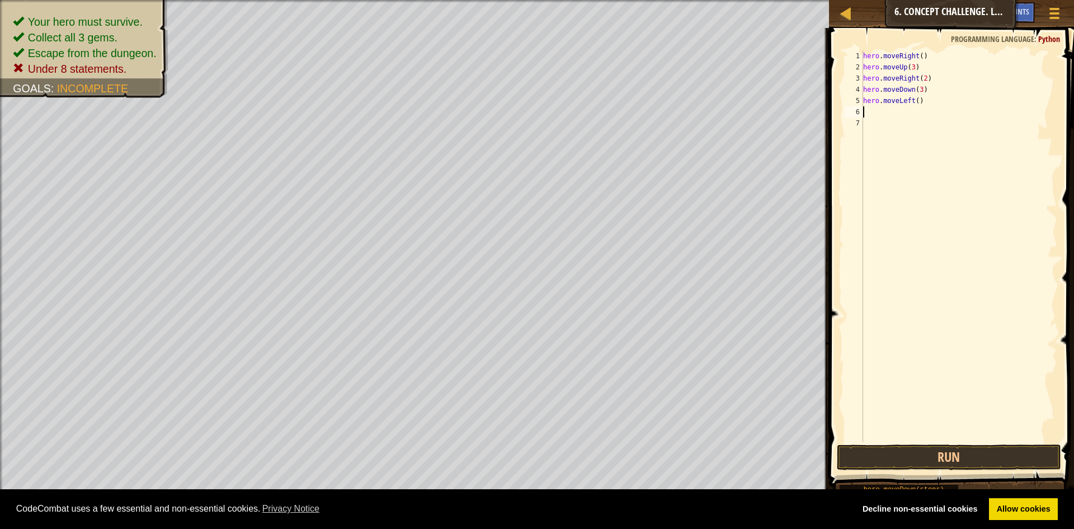
type textarea "h"
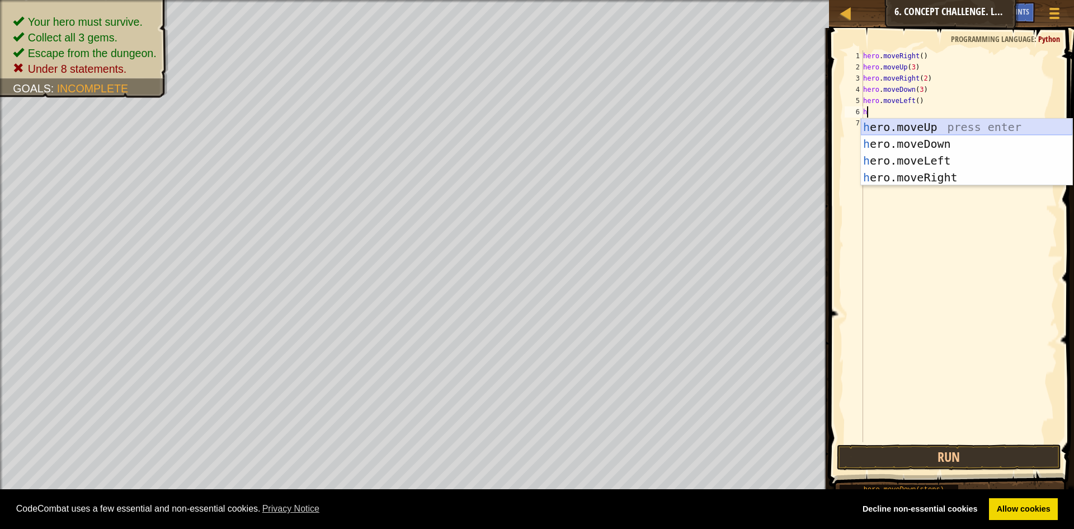
click at [911, 127] on div "h ero.moveUp press enter h ero.moveDown press enter h ero.moveLeft press enter …" at bounding box center [967, 169] width 212 height 101
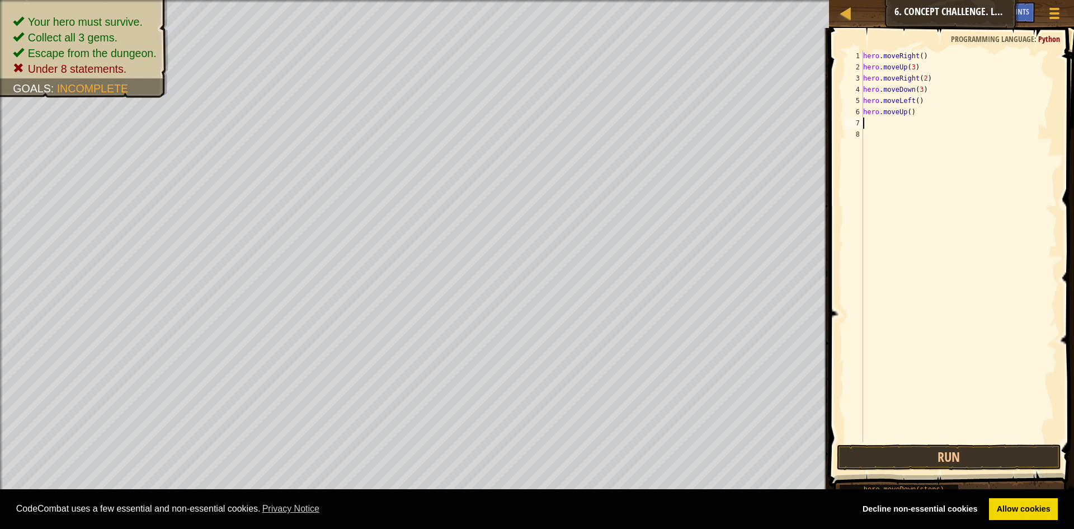
click at [908, 112] on div "hero . moveRight ( ) hero . moveUp ( 3 ) hero . moveRight ( 2 ) hero . moveDown…" at bounding box center [959, 257] width 196 height 414
type textarea "hero.moveUp(2)"
click at [871, 124] on div "hero . moveRight ( ) hero . moveUp ( 3 ) hero . moveRight ( 2 ) hero . moveDown…" at bounding box center [959, 257] width 196 height 414
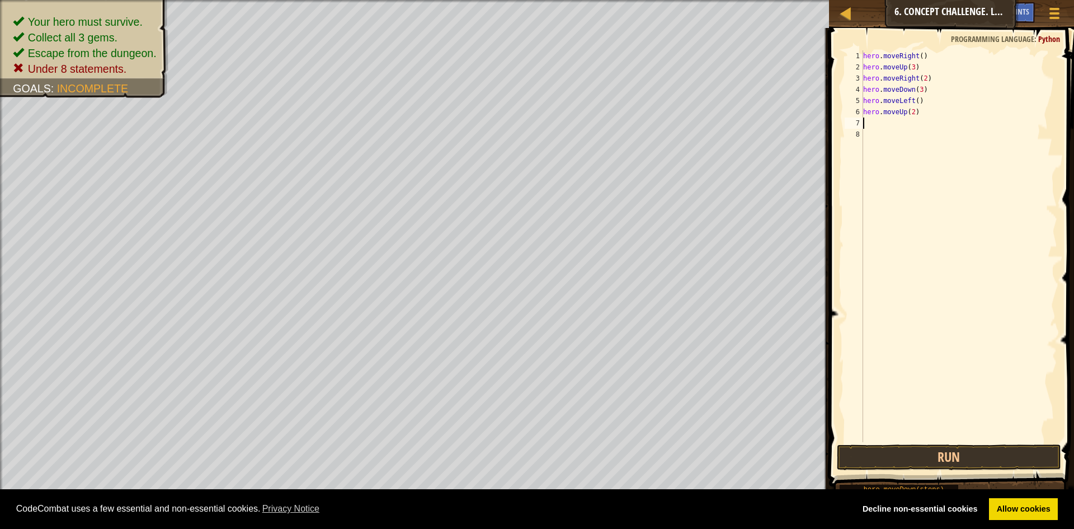
type textarea "h"
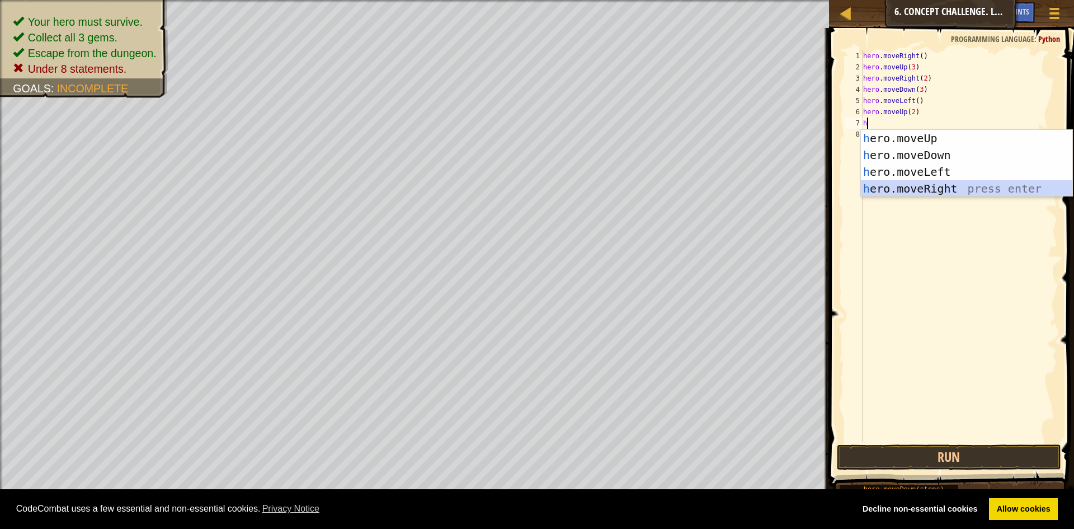
drag, startPoint x: 910, startPoint y: 184, endPoint x: 910, endPoint y: 174, distance: 9.5
click at [910, 184] on div "h ero.moveUp press enter h ero.moveDown press enter h ero.moveLeft press enter …" at bounding box center [967, 180] width 212 height 101
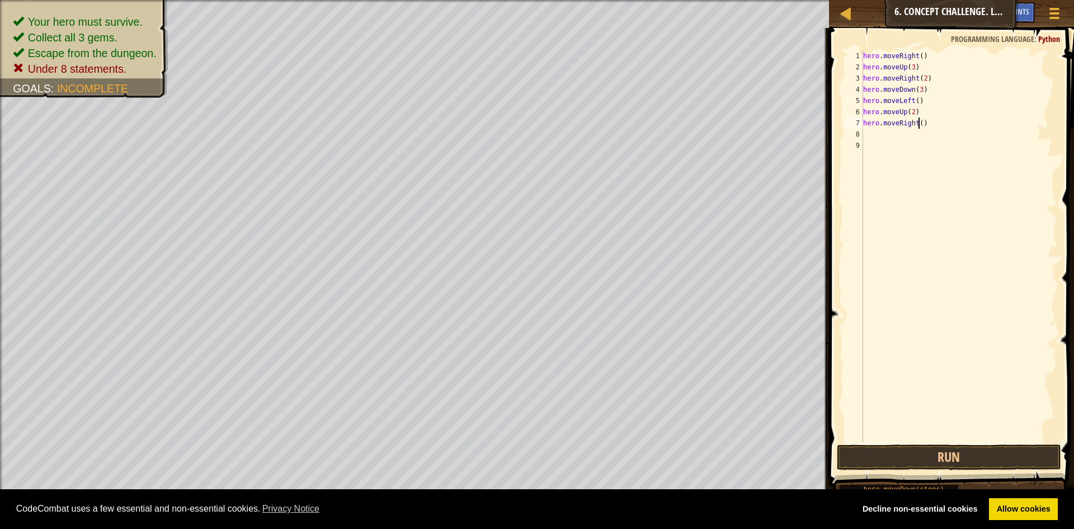
click at [919, 125] on div "hero . moveRight ( ) hero . moveUp ( 3 ) hero . moveRight ( 2 ) hero . moveDown…" at bounding box center [959, 257] width 196 height 414
type textarea "hero.moveRight(3)"
click at [936, 452] on button "Run" at bounding box center [949, 457] width 224 height 26
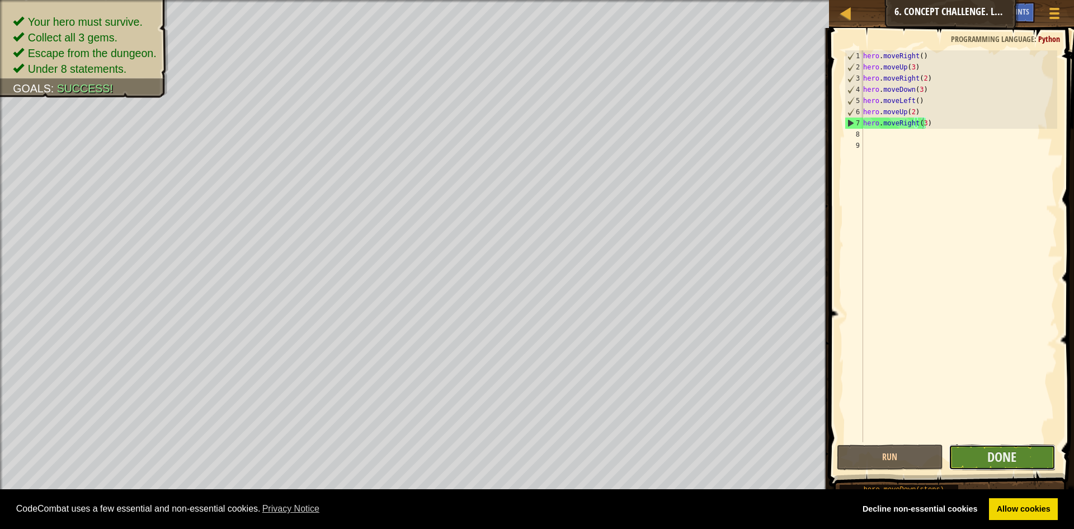
click at [984, 463] on button "Done" at bounding box center [1002, 457] width 107 height 26
